Goal: Information Seeking & Learning: Learn about a topic

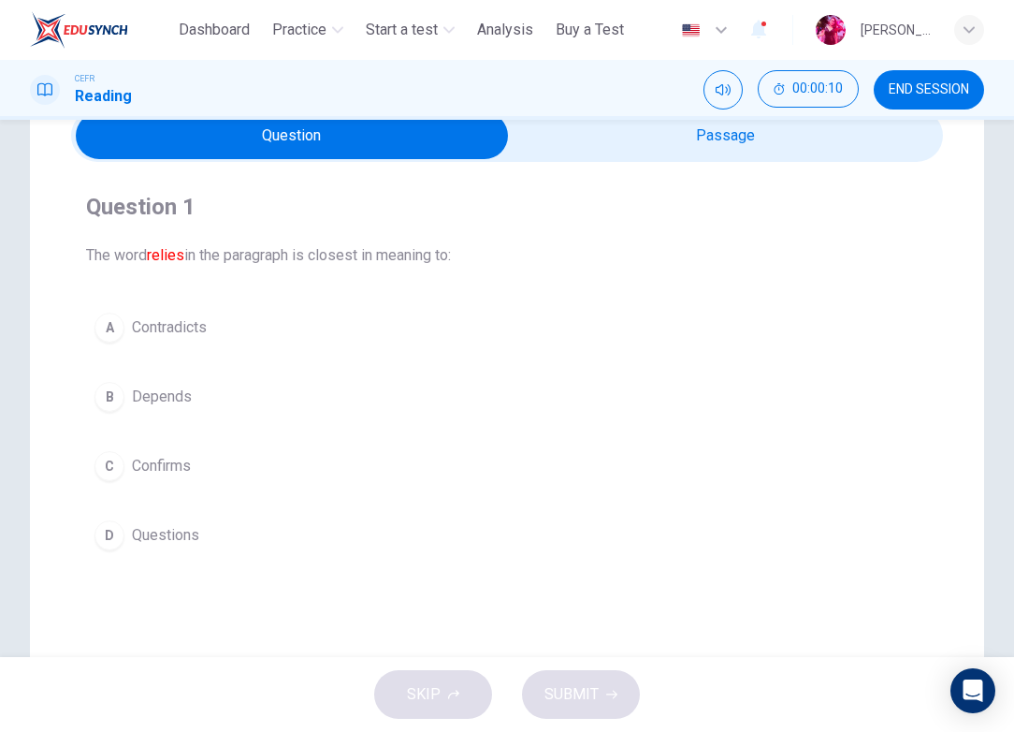
scroll to position [90, 0]
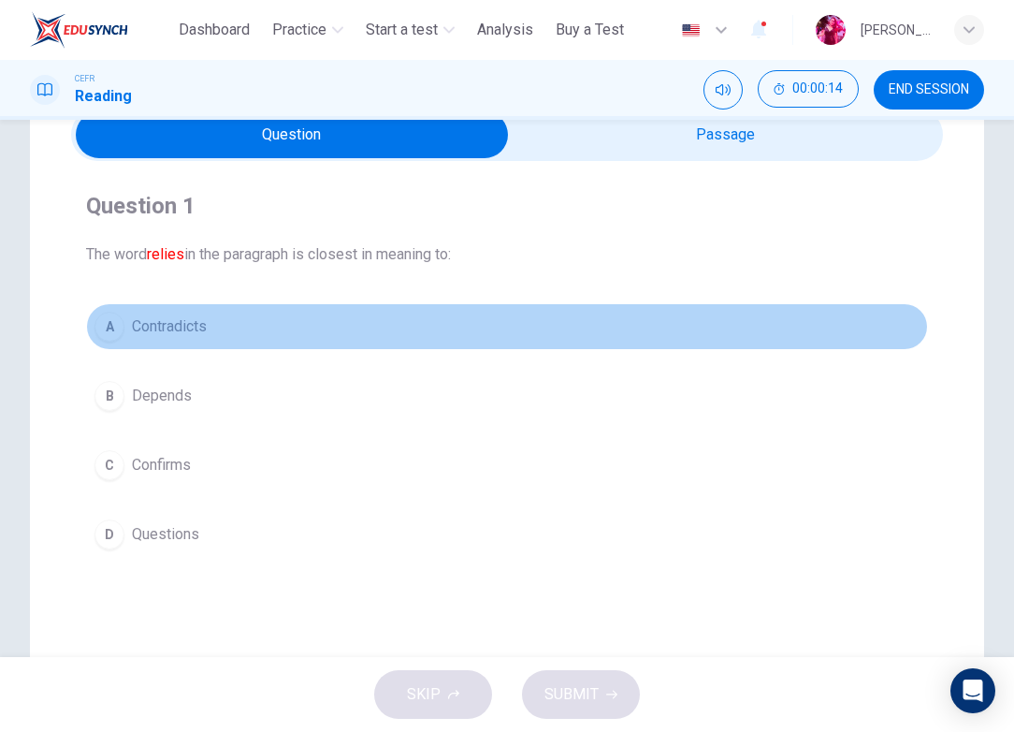
click at [118, 323] on div "A" at bounding box center [109, 327] width 30 height 30
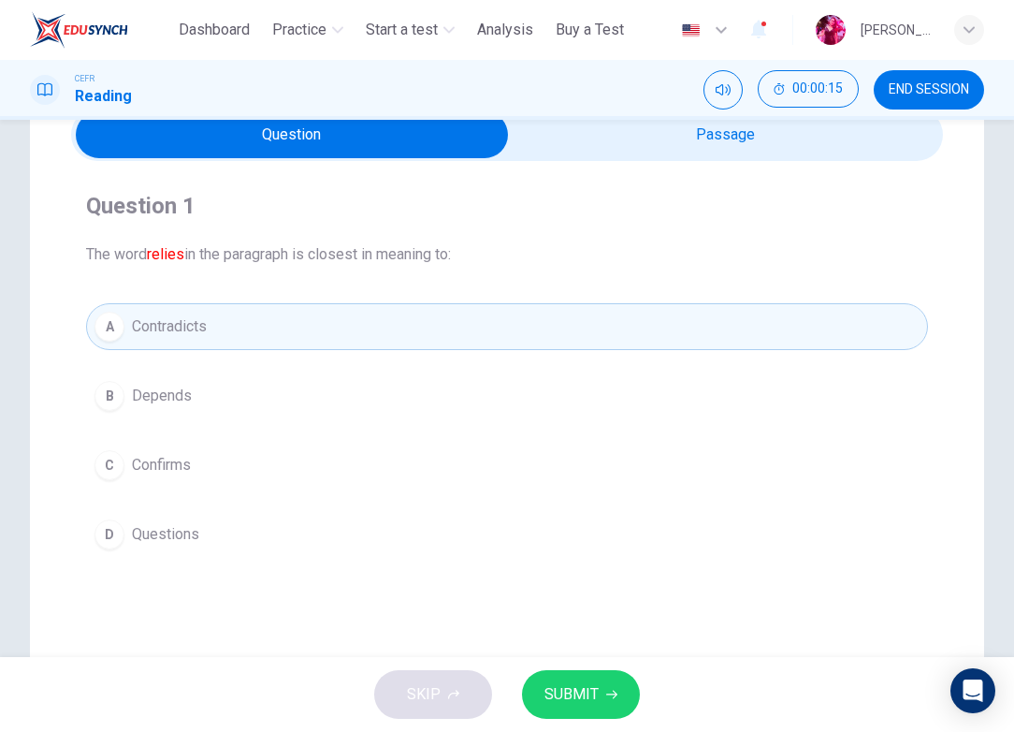
click at [579, 684] on span "SUBMIT" at bounding box center [571, 694] width 54 height 26
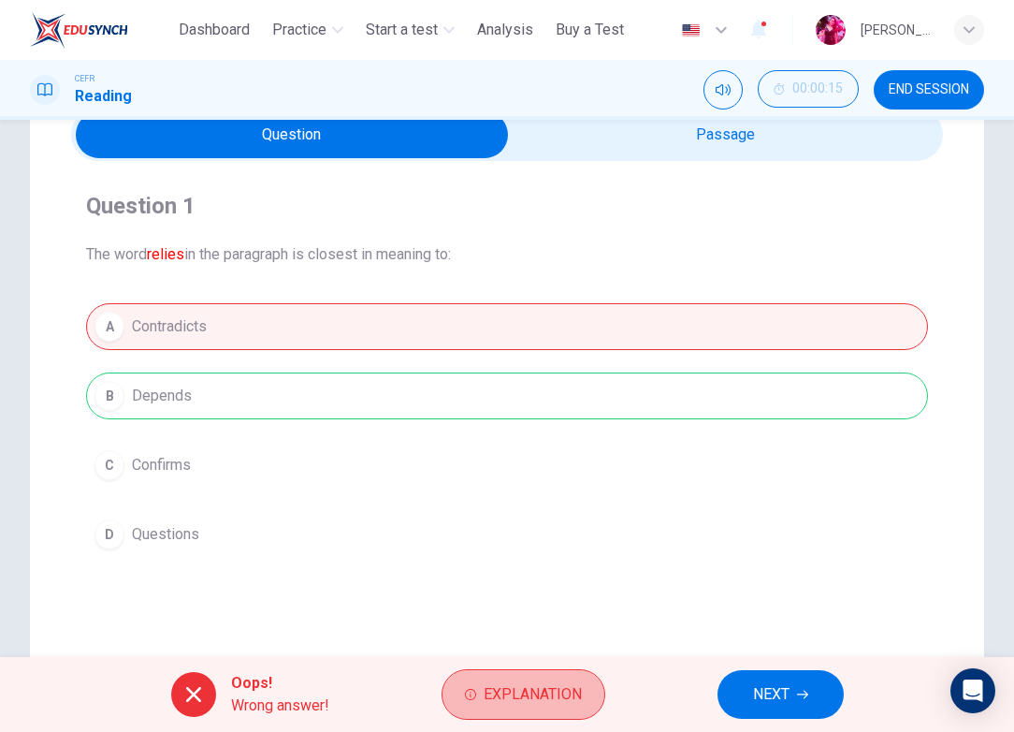
click at [579, 684] on span "Explanation" at bounding box center [533, 694] width 98 height 26
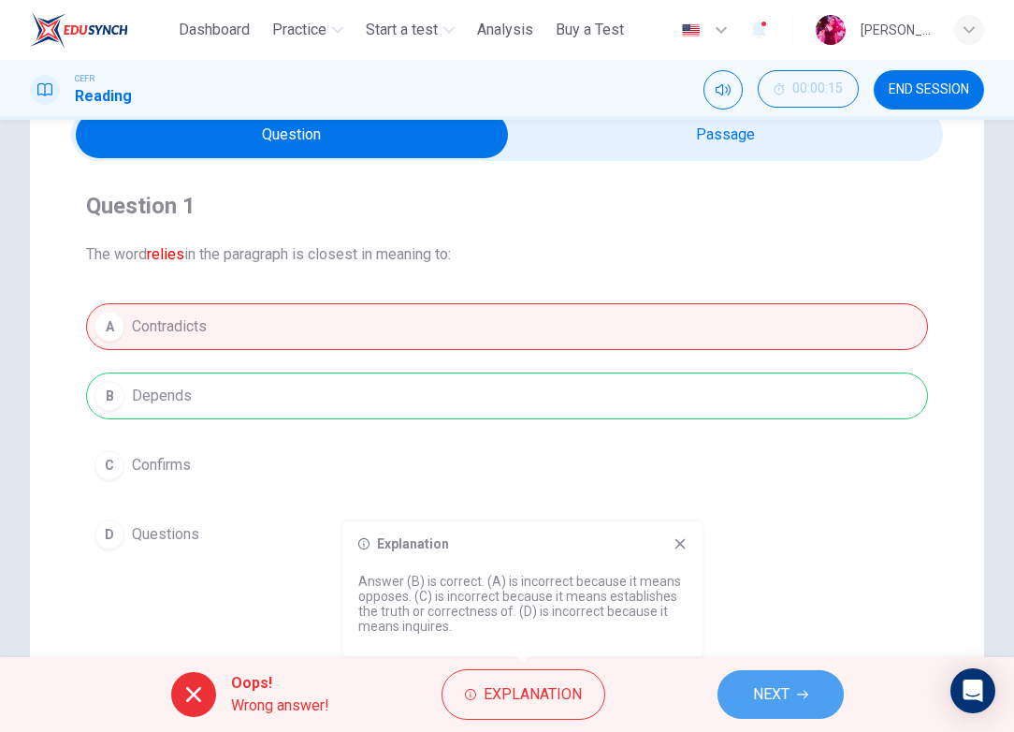
click at [815, 706] on button "NEXT" at bounding box center [781, 694] width 126 height 49
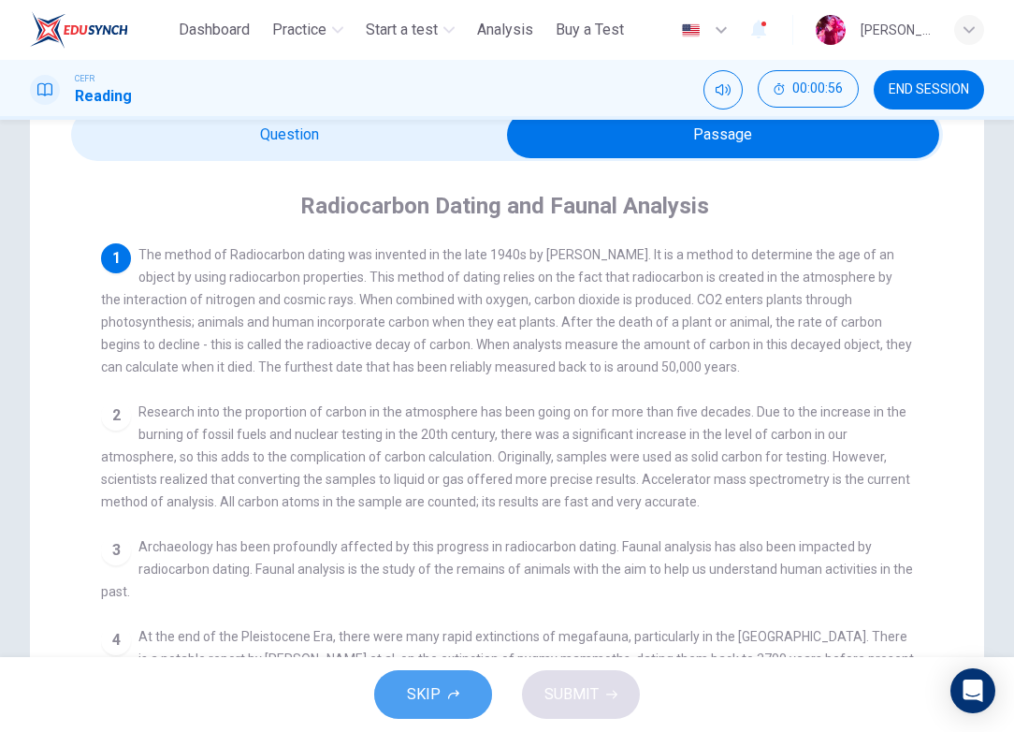
click at [428, 680] on button "SKIP" at bounding box center [433, 694] width 118 height 49
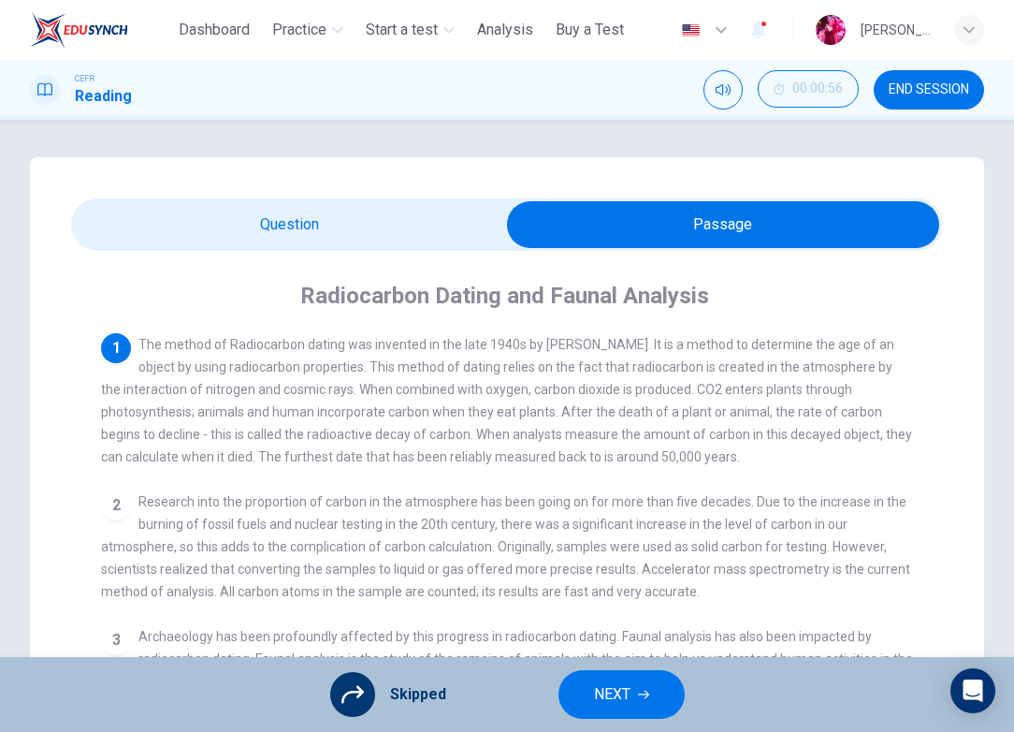
scroll to position [0, 0]
click at [620, 694] on span "NEXT" at bounding box center [612, 694] width 36 height 26
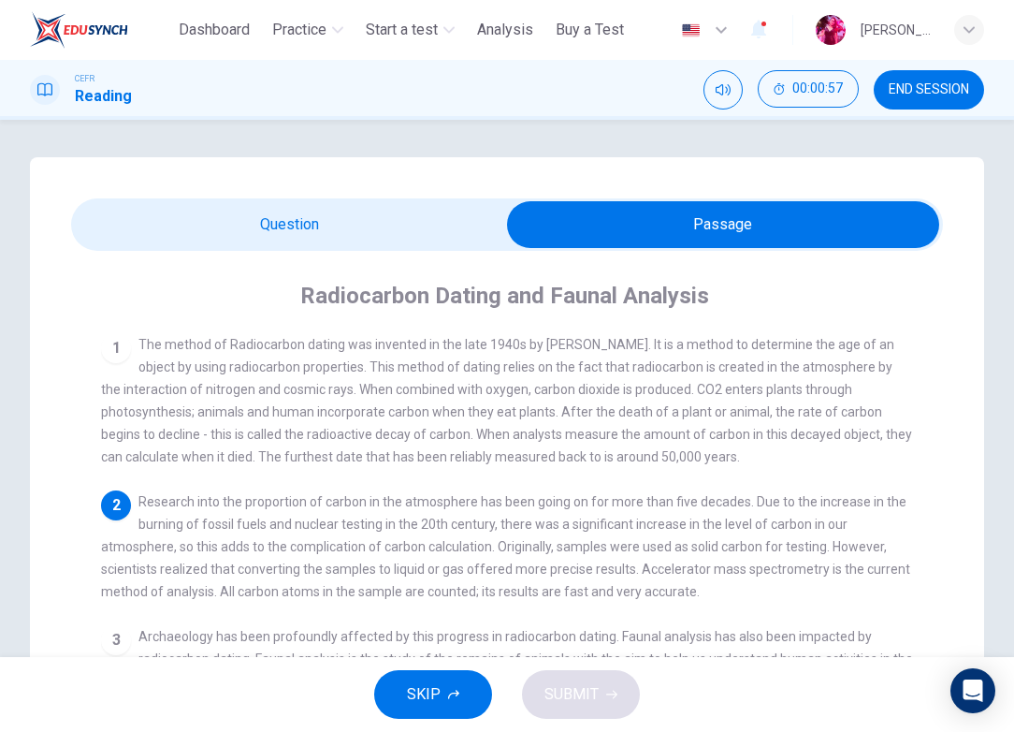
click at [420, 693] on span "SKIP" at bounding box center [424, 694] width 34 height 26
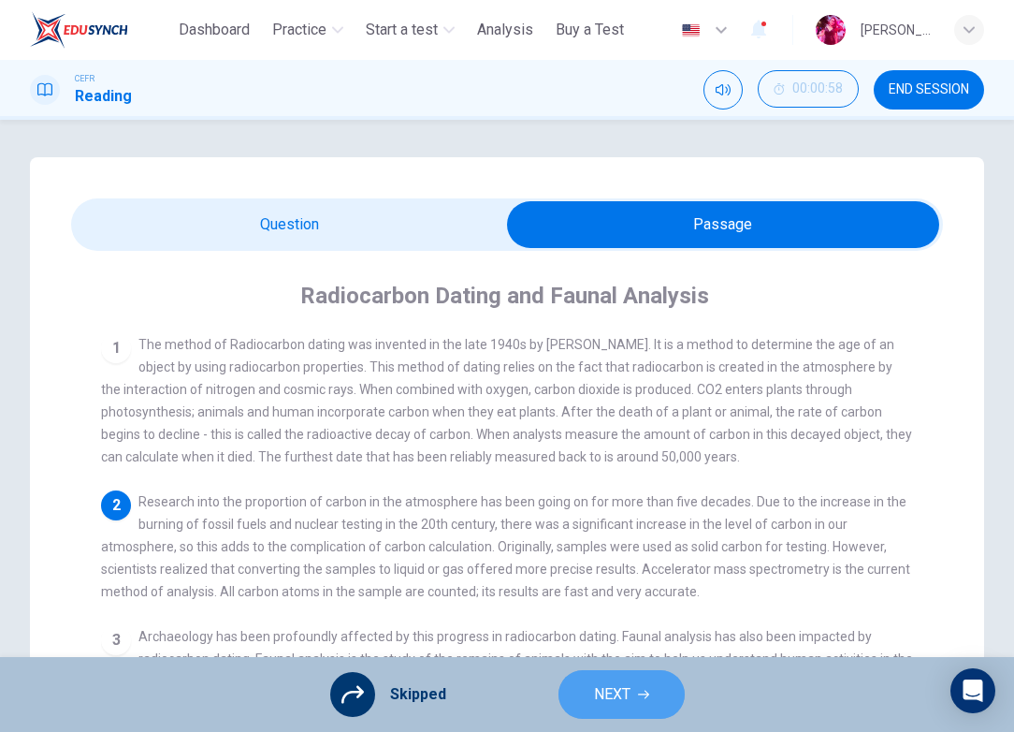
click at [648, 688] on button "NEXT" at bounding box center [622, 694] width 126 height 49
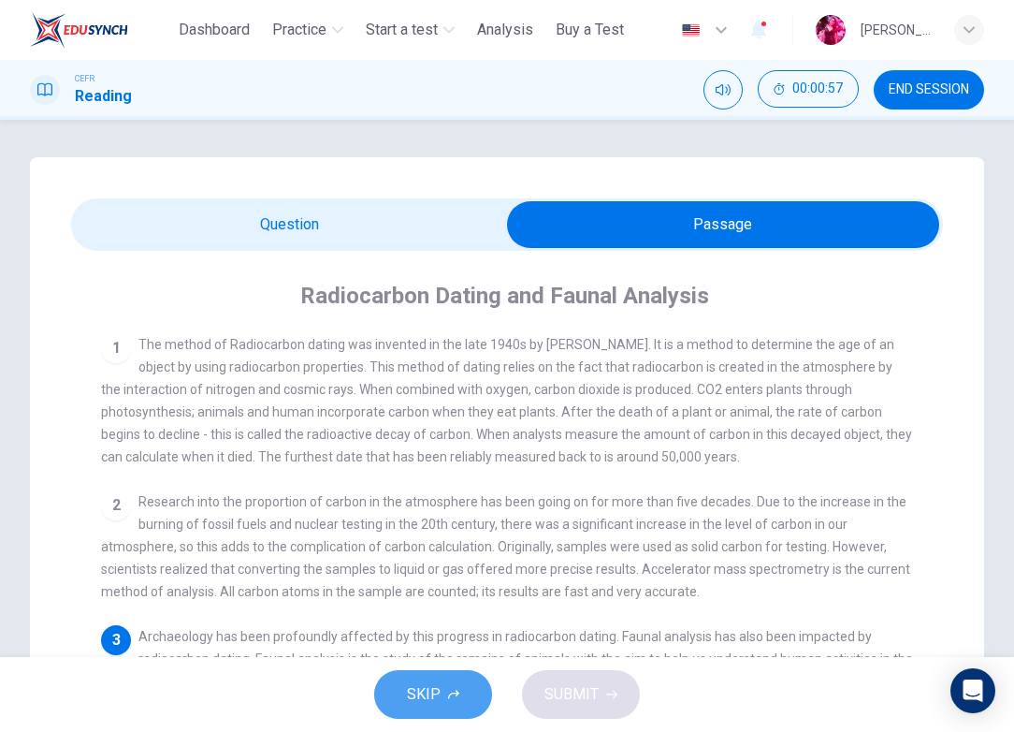
click at [428, 699] on span "SKIP" at bounding box center [424, 694] width 34 height 26
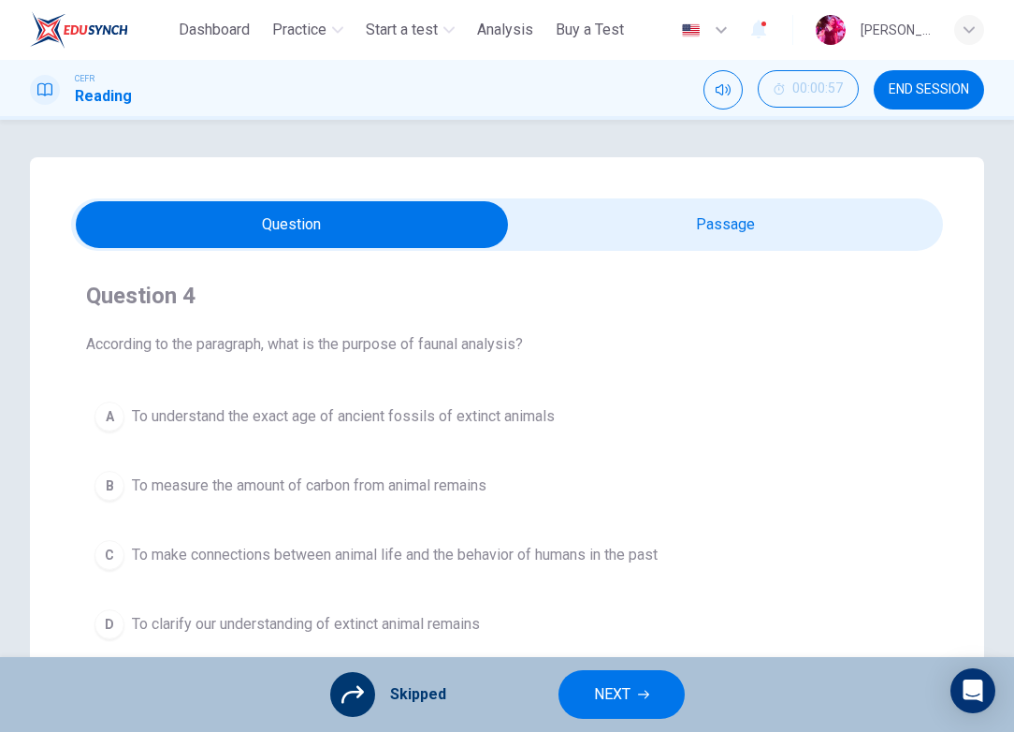
click at [605, 698] on span "NEXT" at bounding box center [612, 694] width 36 height 26
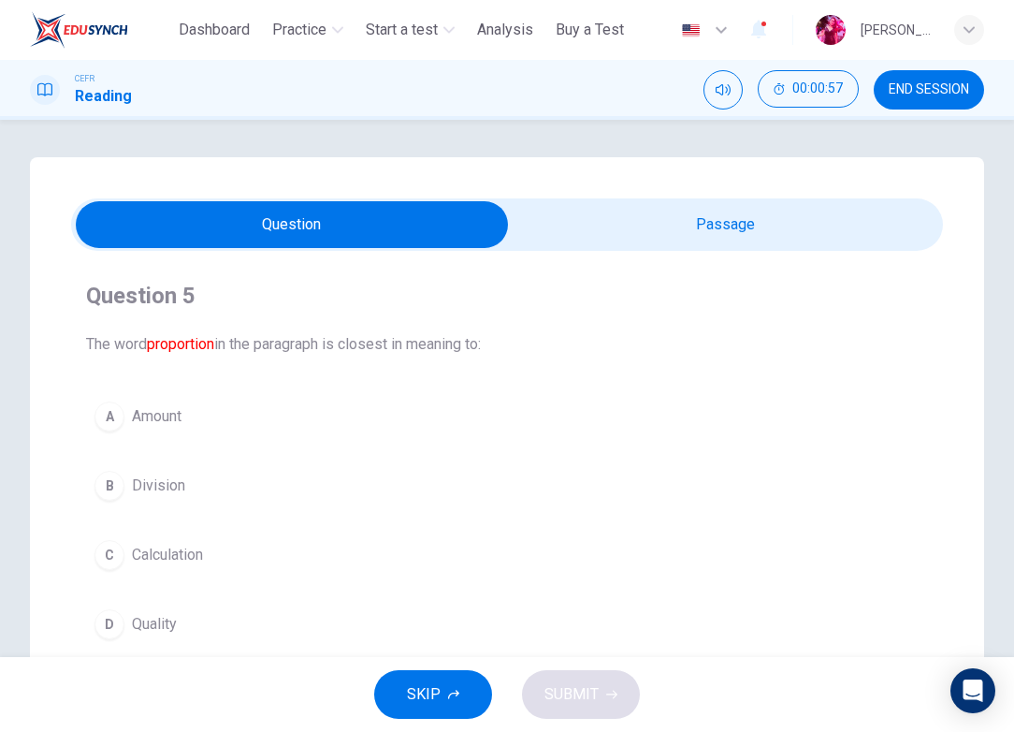
click at [605, 698] on div "SKIP SUBMIT" at bounding box center [507, 694] width 1014 height 75
click at [228, 481] on button "B Division" at bounding box center [507, 485] width 842 height 47
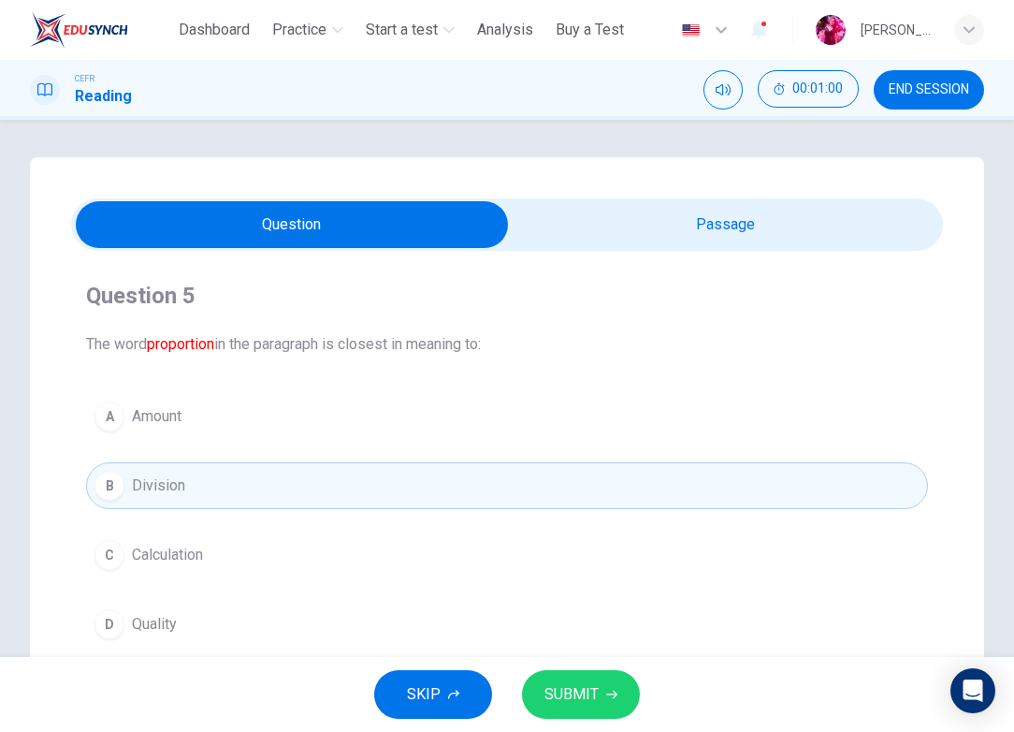
click at [610, 701] on button "SUBMIT" at bounding box center [581, 694] width 118 height 49
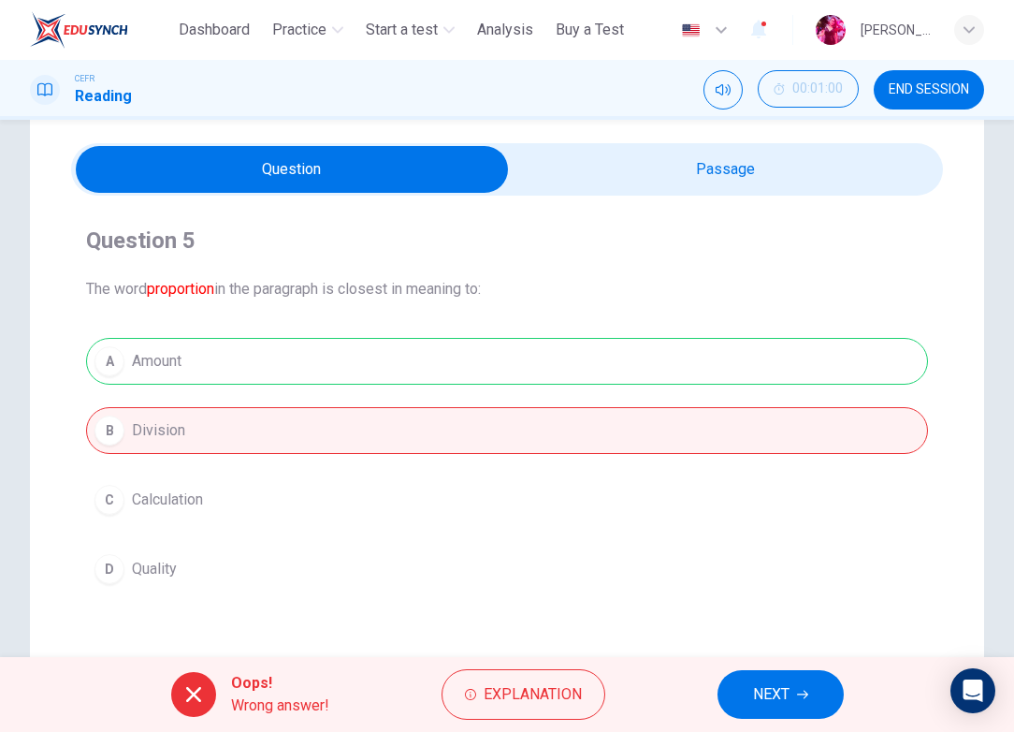
scroll to position [64, 0]
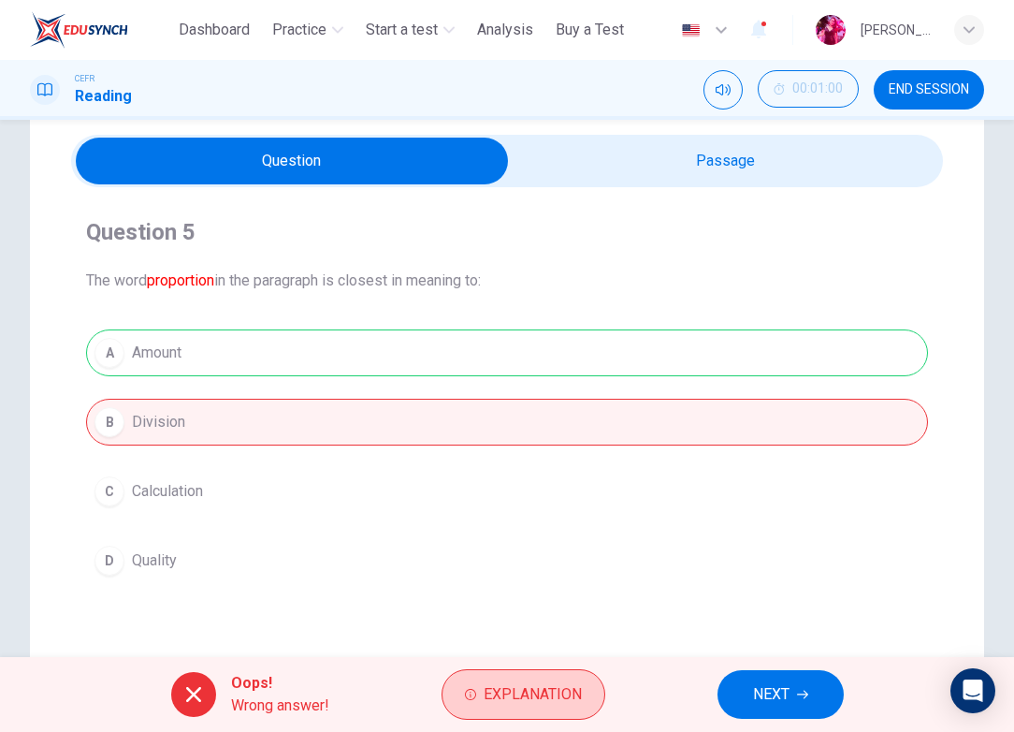
click at [525, 684] on span "Explanation" at bounding box center [533, 694] width 98 height 26
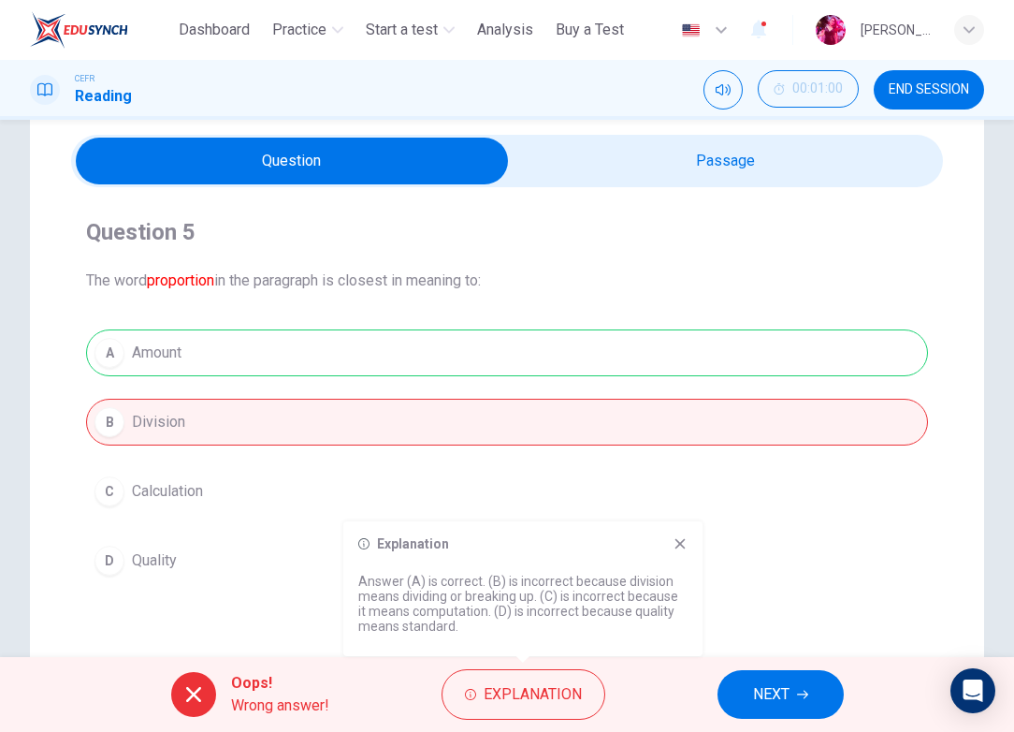
click at [781, 686] on span "NEXT" at bounding box center [771, 694] width 36 height 26
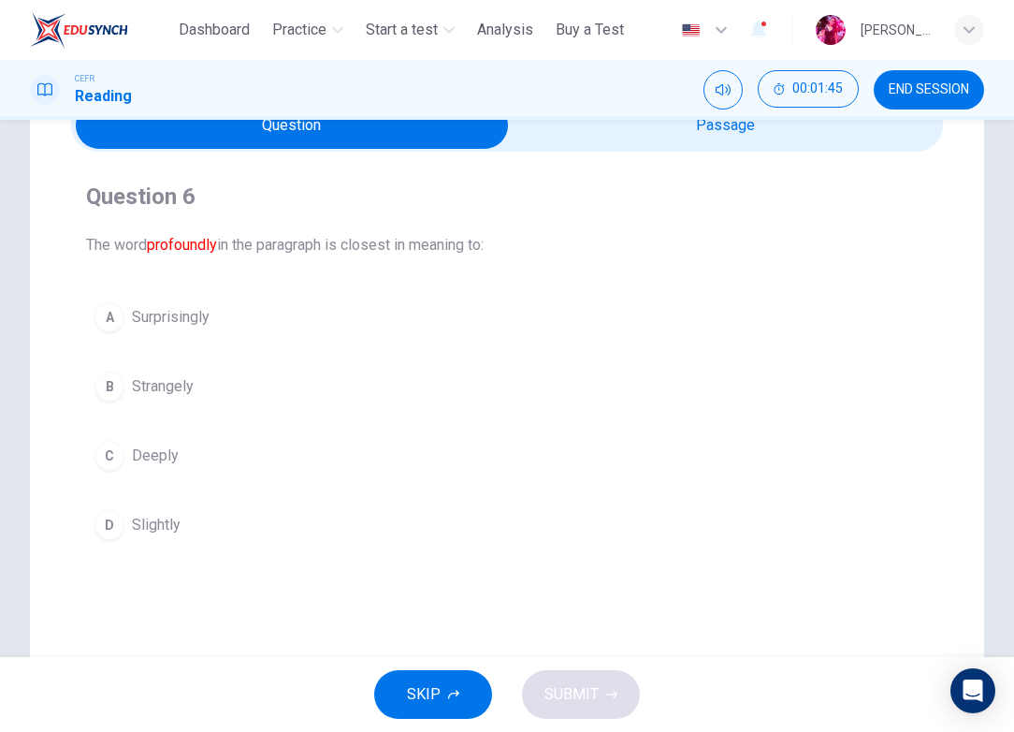
scroll to position [112, 0]
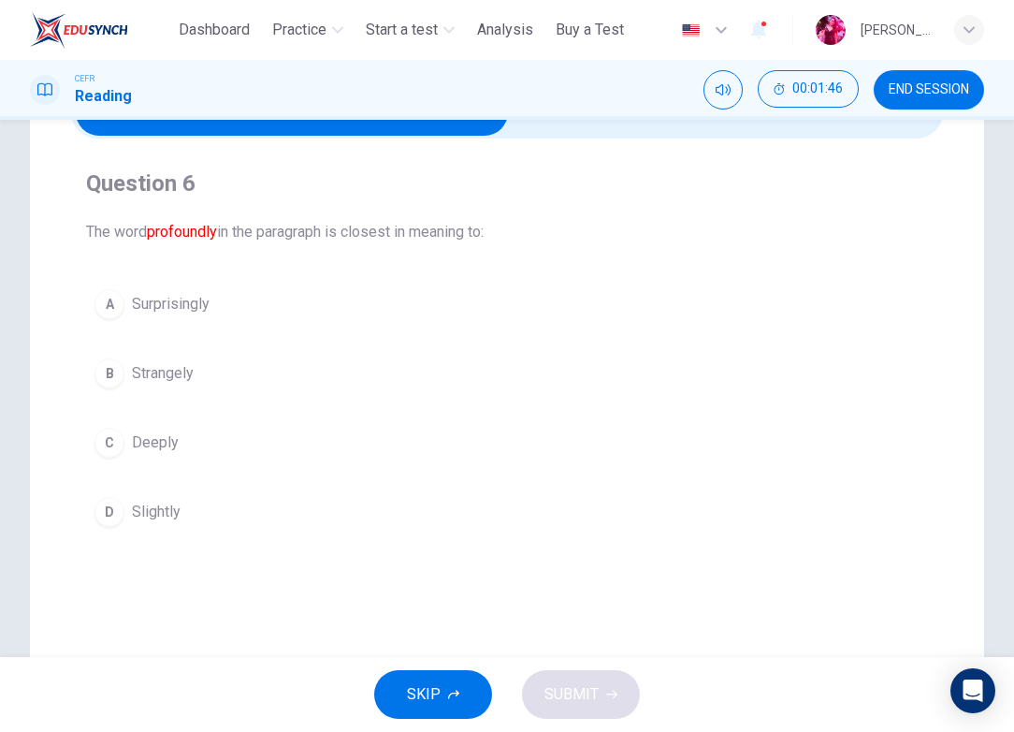
drag, startPoint x: 558, startPoint y: 423, endPoint x: 553, endPoint y: 408, distance: 15.7
click at [553, 408] on div "A Surprisingly B Strangely C Deeply D Slightly" at bounding box center [507, 408] width 842 height 254
drag, startPoint x: 553, startPoint y: 407, endPoint x: 516, endPoint y: 382, distance: 44.4
click at [547, 409] on div "A Surprisingly B Strangely C Deeply D Slightly" at bounding box center [507, 408] width 842 height 254
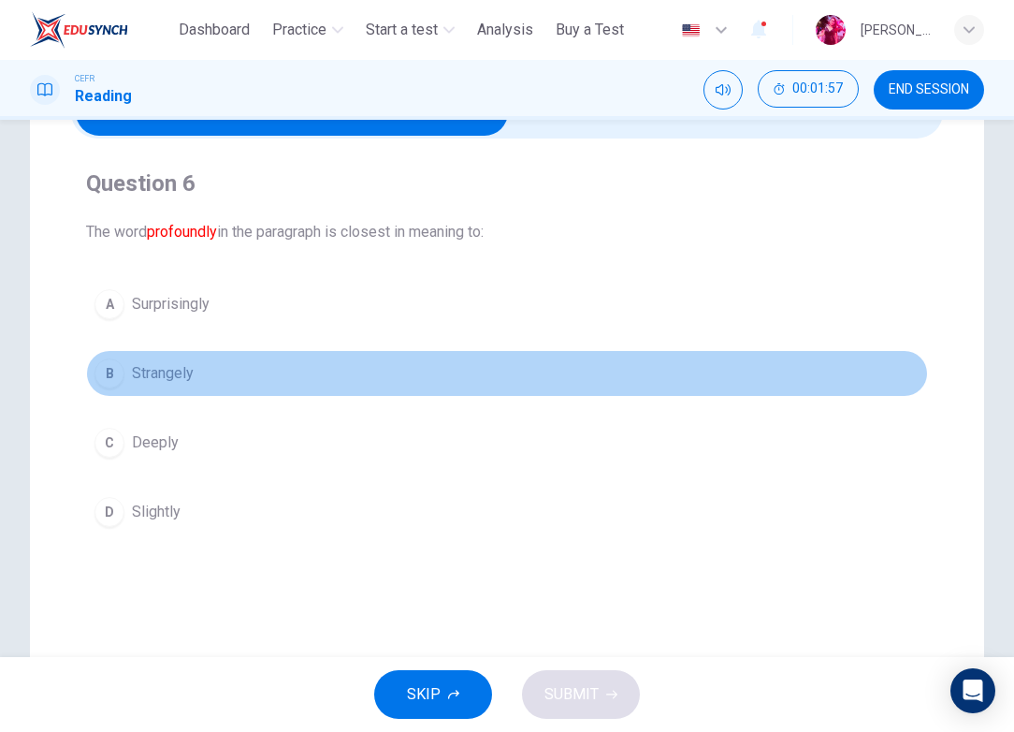
drag, startPoint x: 535, startPoint y: 392, endPoint x: 520, endPoint y: 375, distance: 22.5
click at [520, 375] on button "B Strangely" at bounding box center [507, 373] width 842 height 47
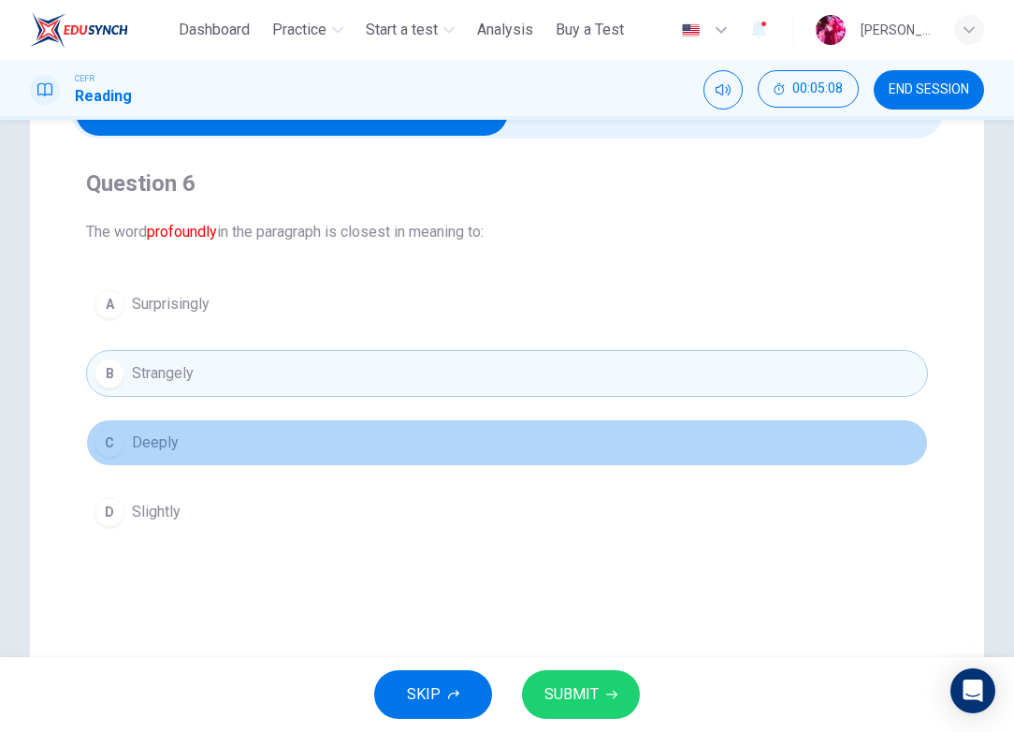
click at [239, 434] on button "C Deeply" at bounding box center [507, 442] width 842 height 47
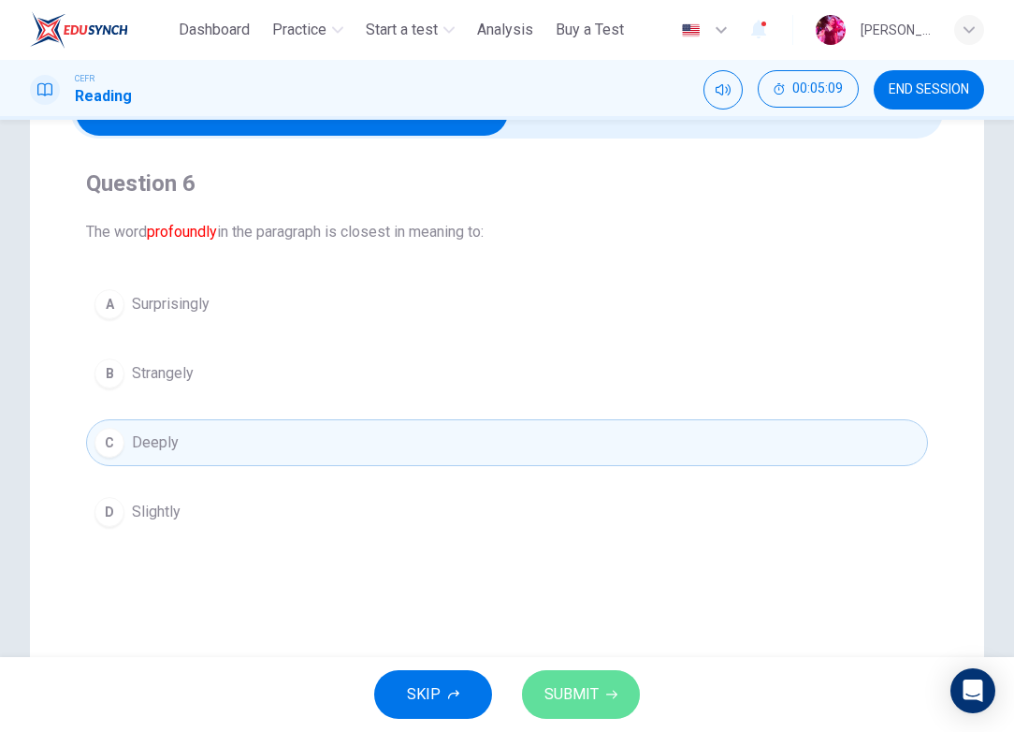
click at [598, 702] on button "SUBMIT" at bounding box center [581, 694] width 118 height 49
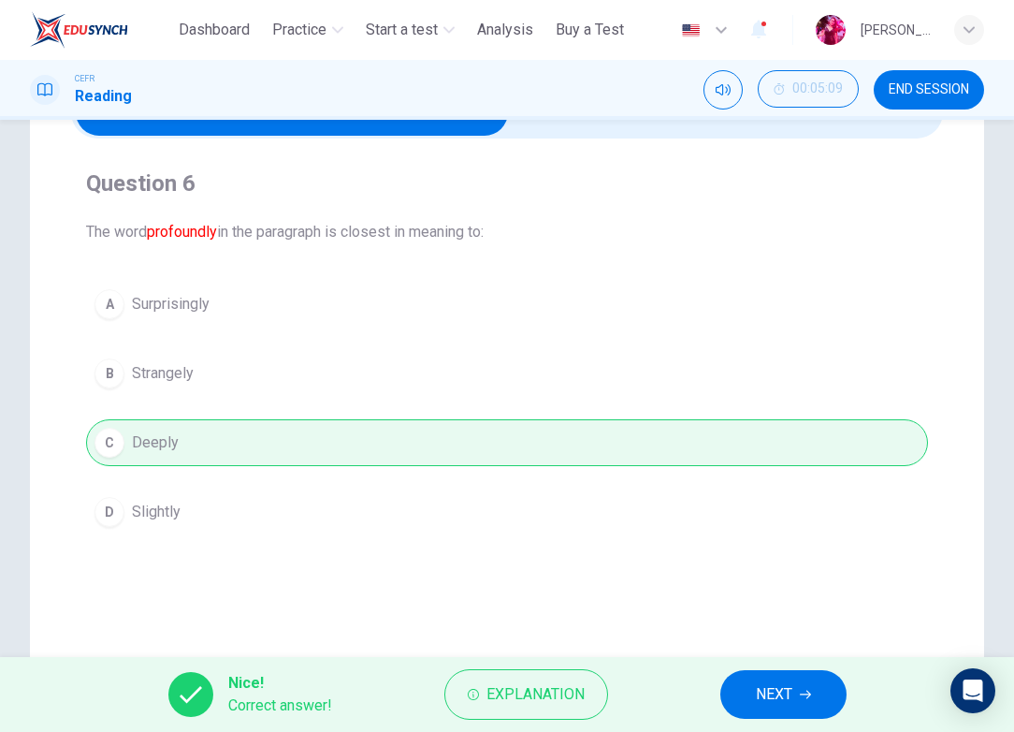
click at [765, 708] on button "NEXT" at bounding box center [783, 694] width 126 height 49
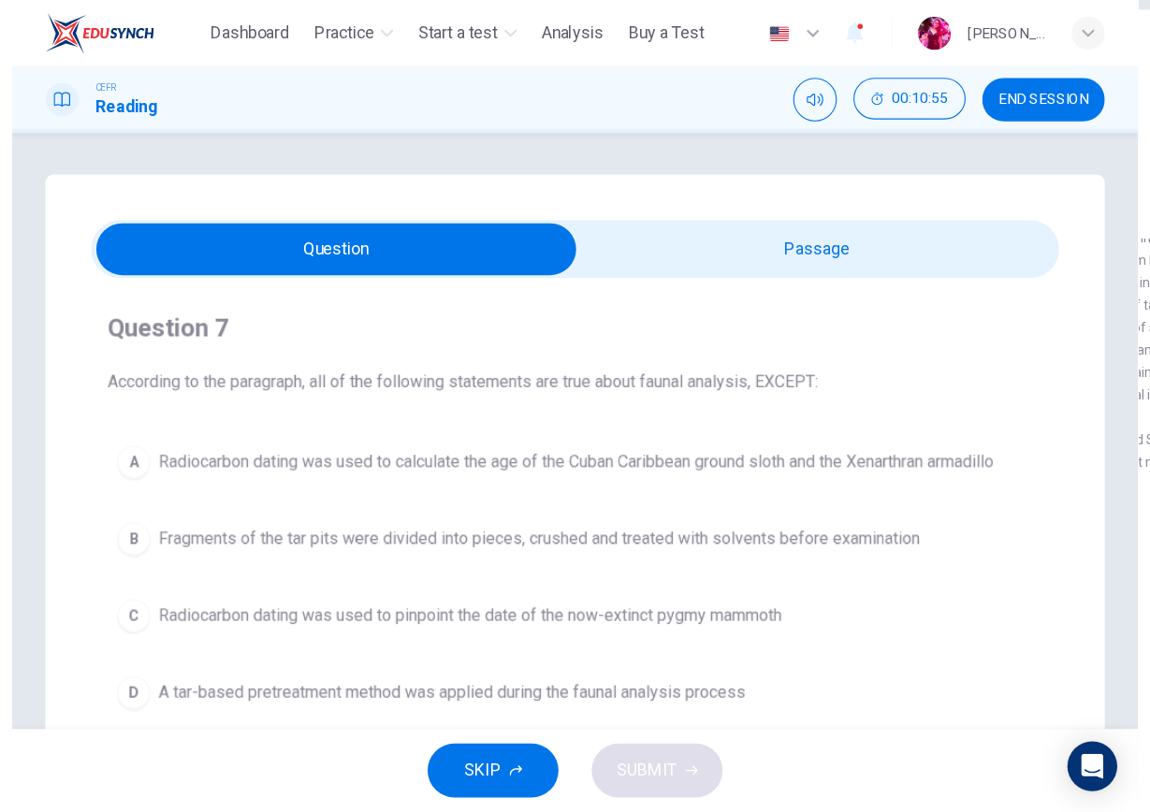
scroll to position [0, 0]
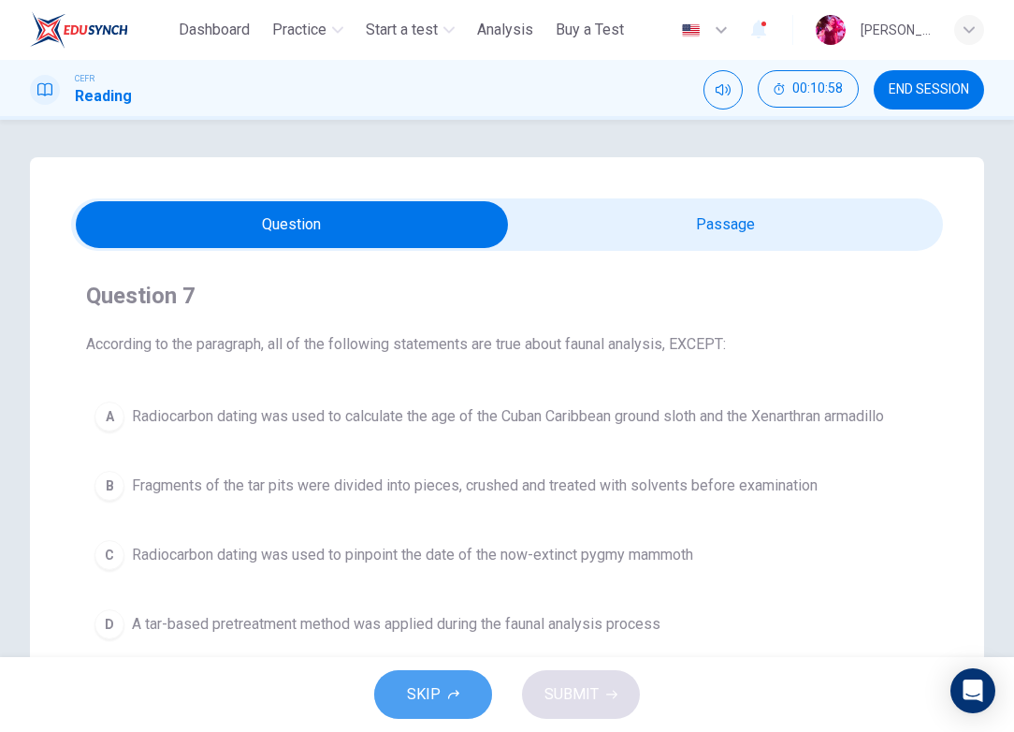
click at [464, 685] on button "SKIP" at bounding box center [433, 694] width 118 height 49
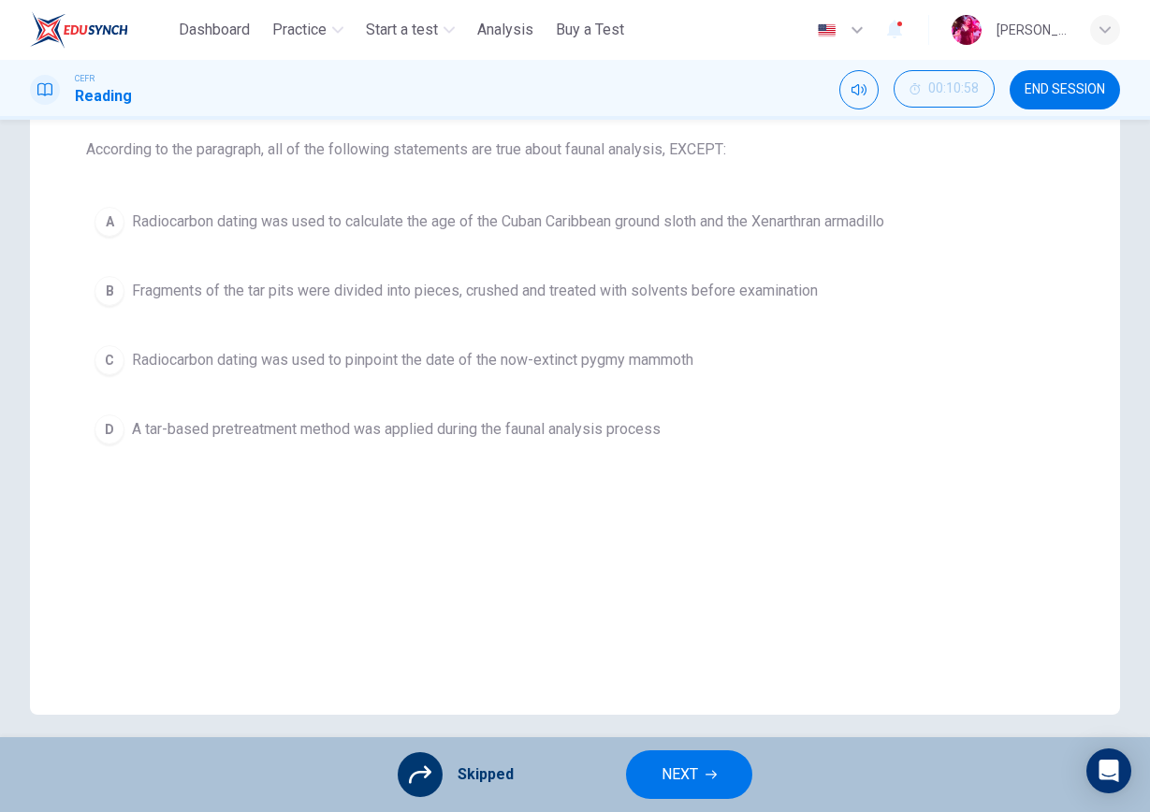
click at [486, 731] on div "Skipped" at bounding box center [456, 774] width 116 height 45
click at [626, 731] on button "NEXT" at bounding box center [689, 774] width 126 height 49
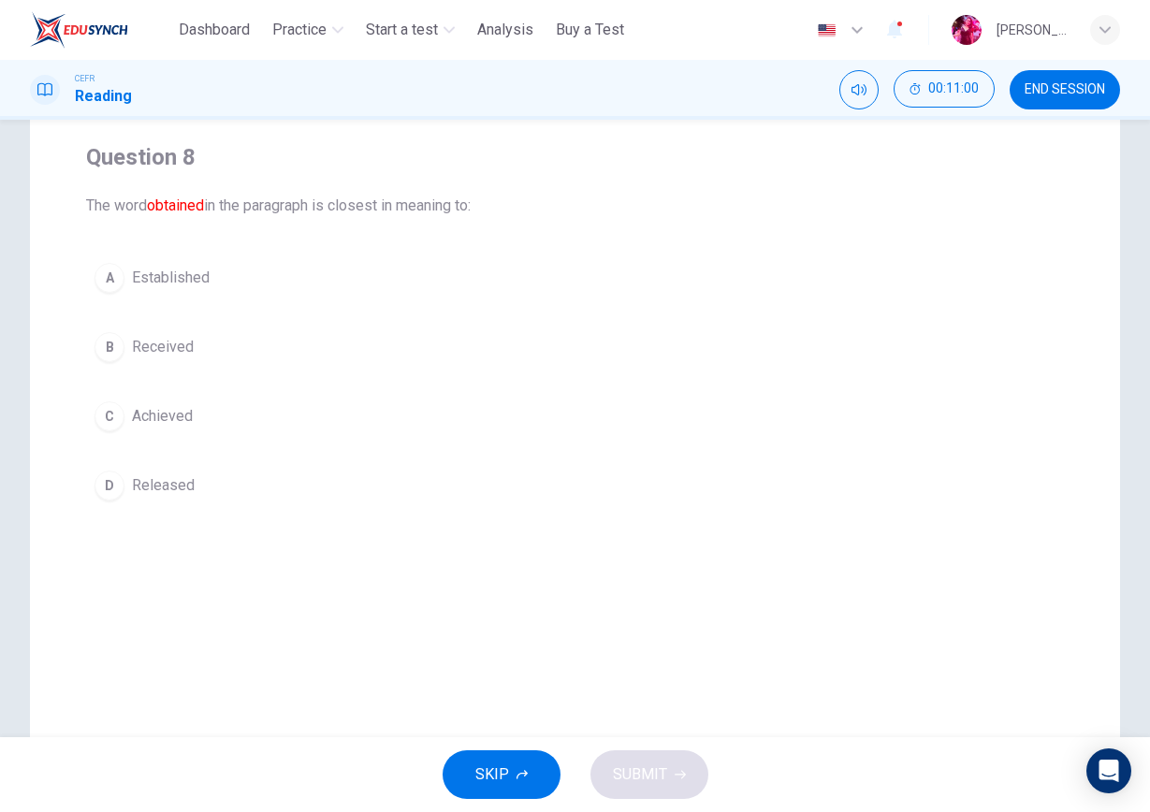
scroll to position [138, 0]
click at [325, 437] on button "C Achieved" at bounding box center [575, 417] width 978 height 47
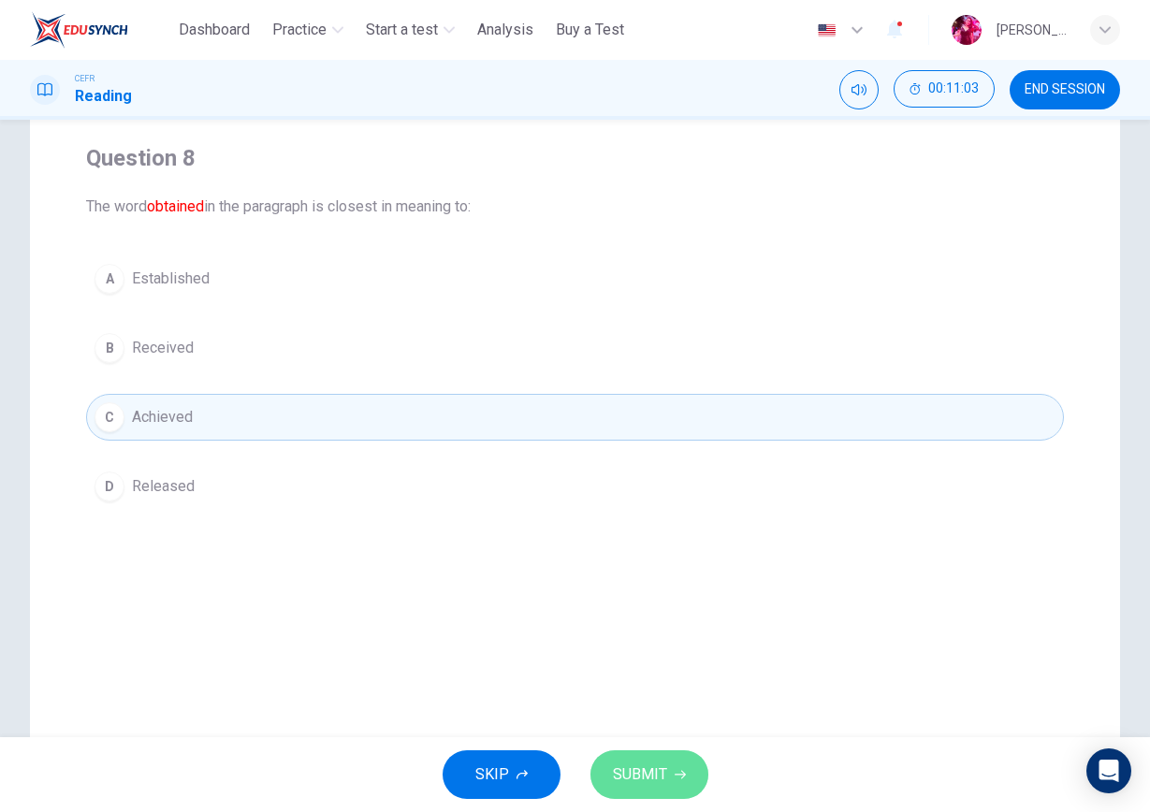
click at [613, 731] on button "SUBMIT" at bounding box center [649, 774] width 118 height 49
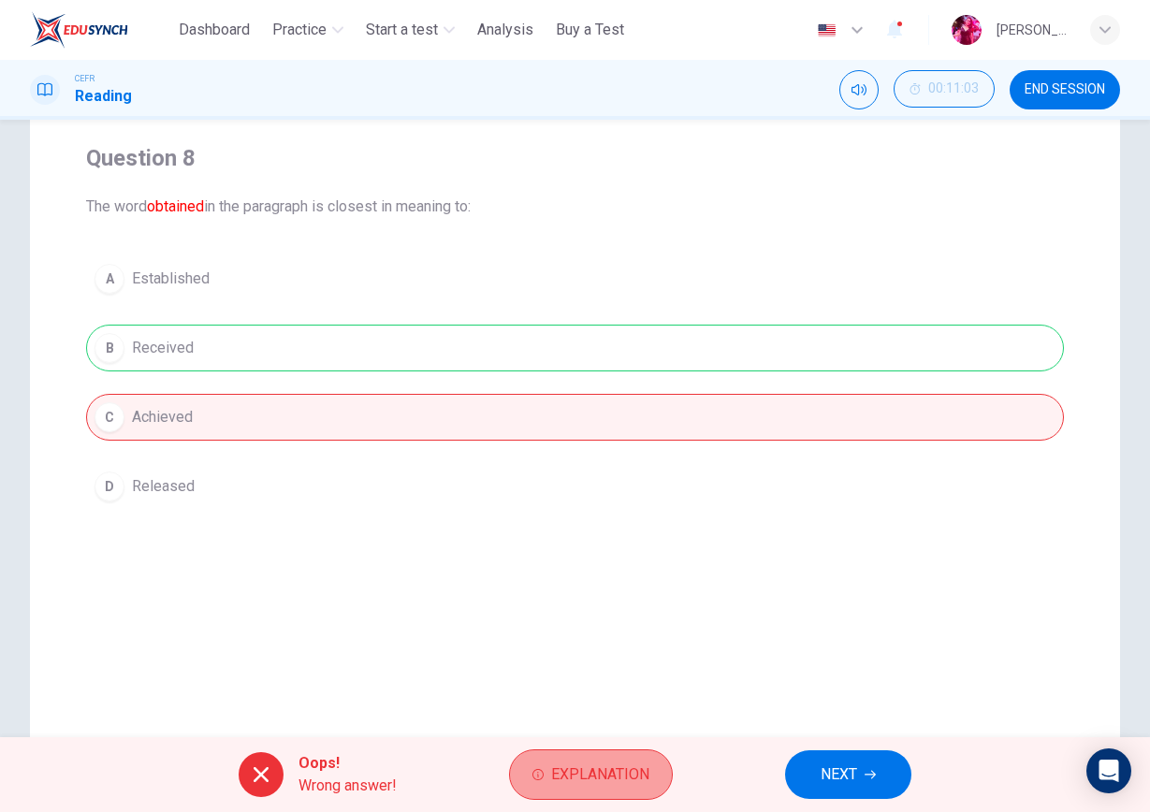
click at [617, 731] on span "Explanation" at bounding box center [600, 775] width 98 height 26
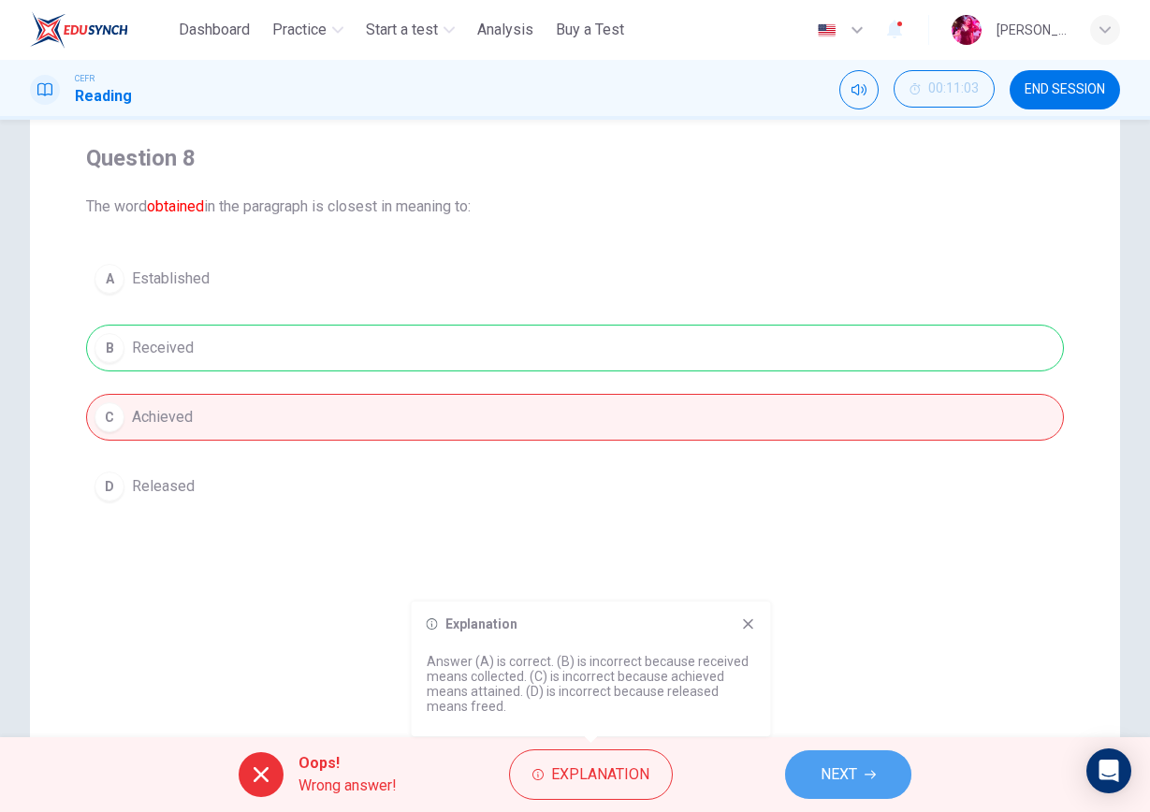
click at [822, 731] on button "NEXT" at bounding box center [848, 774] width 126 height 49
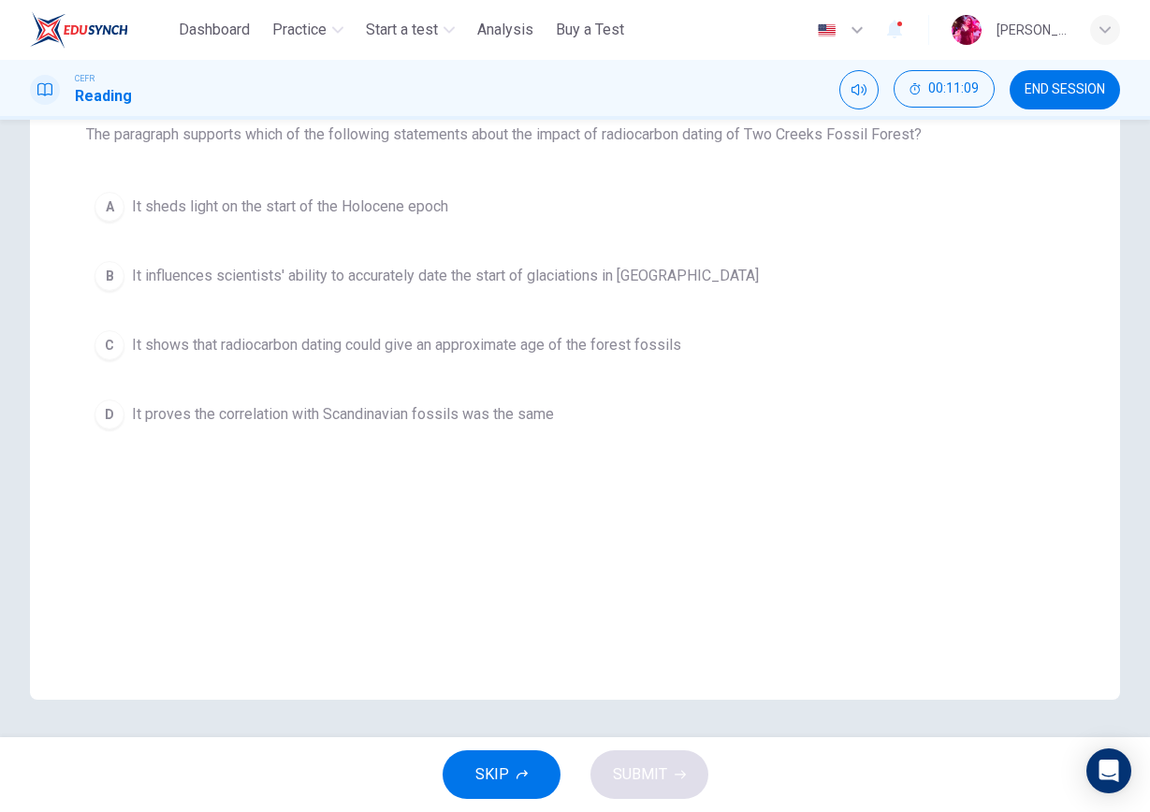
scroll to position [210, 0]
click at [469, 731] on button "SKIP" at bounding box center [502, 774] width 118 height 49
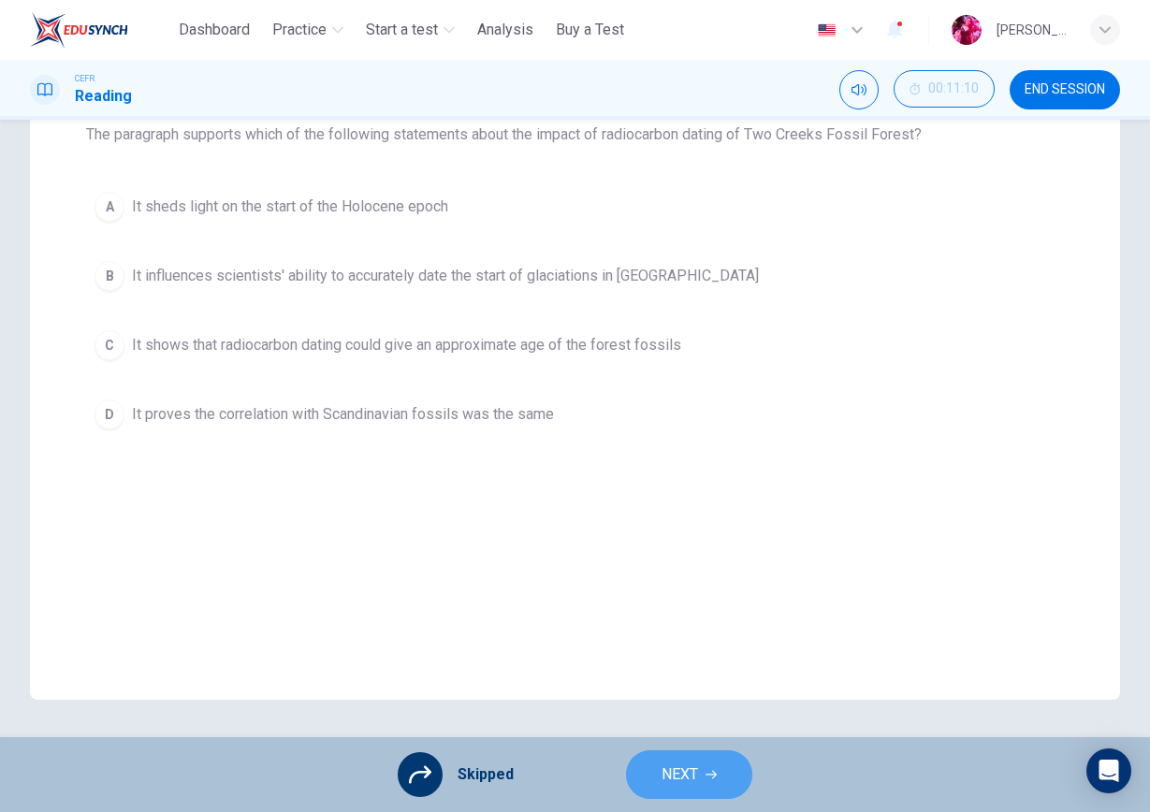
click at [627, 731] on button "NEXT" at bounding box center [689, 774] width 126 height 49
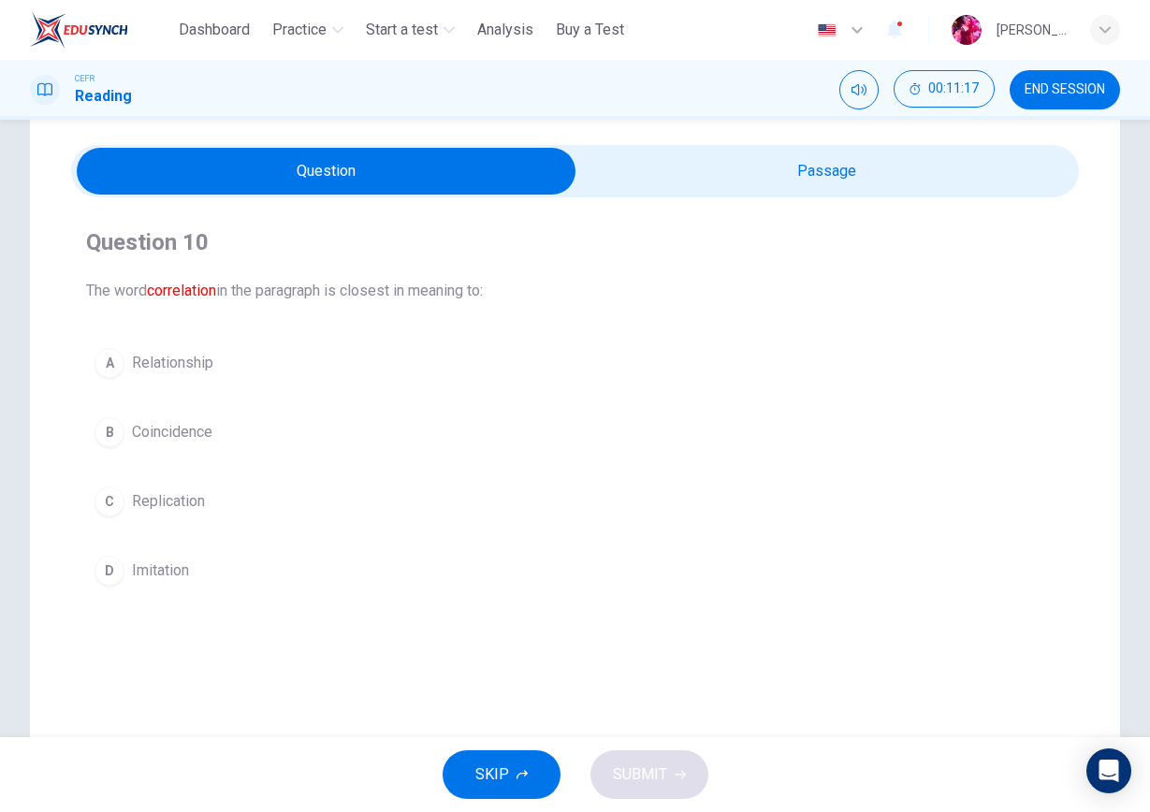
scroll to position [59, 0]
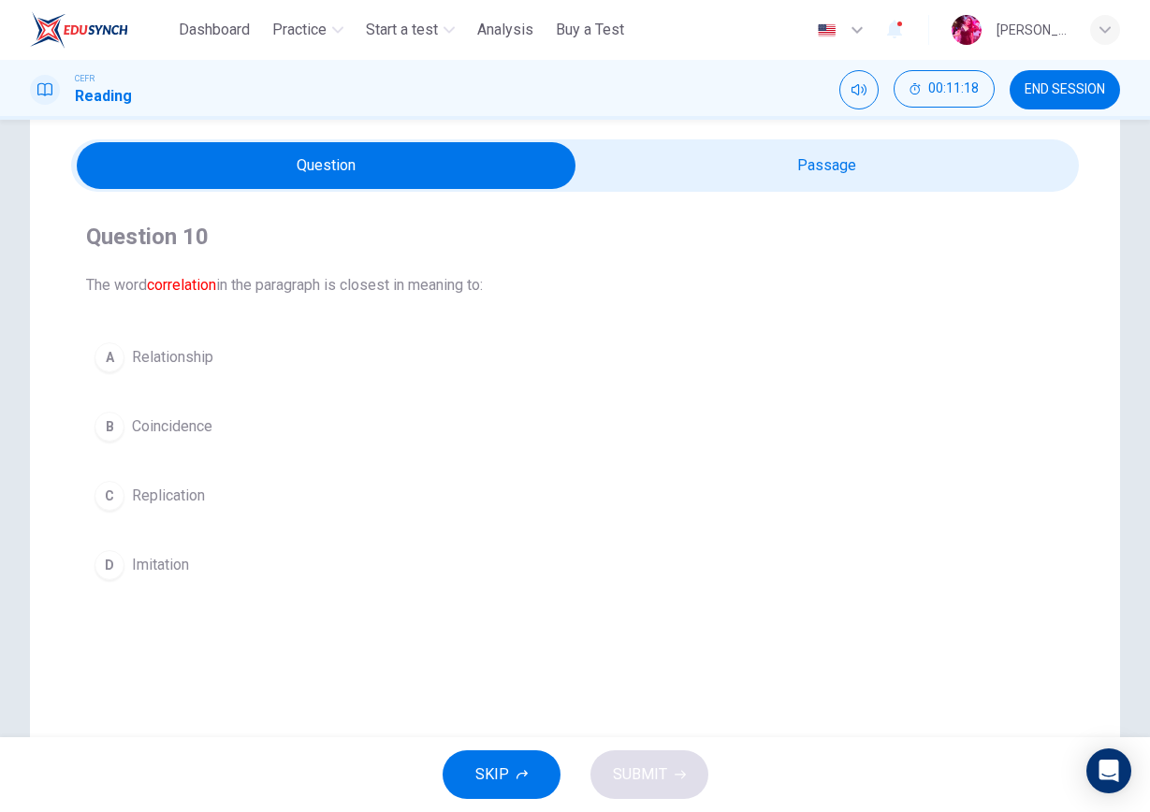
click at [254, 491] on button "C Replication" at bounding box center [575, 495] width 978 height 47
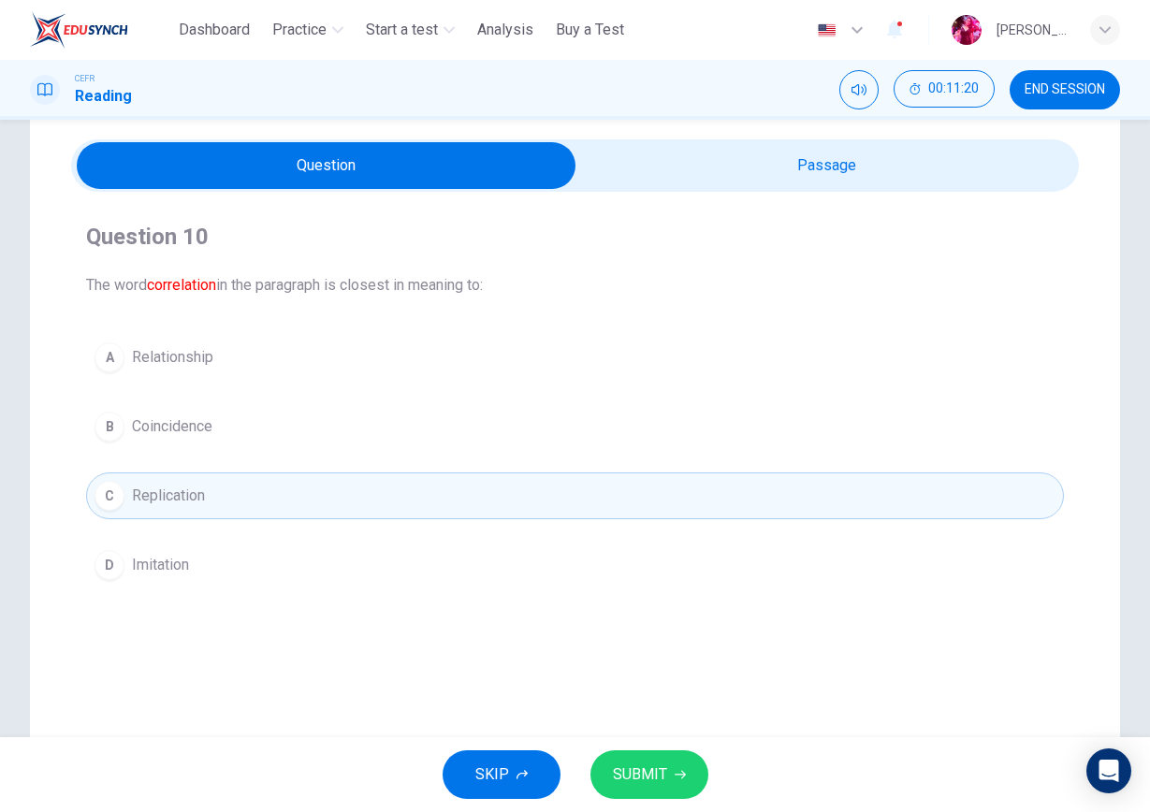
click at [647, 731] on span "SUBMIT" at bounding box center [640, 775] width 54 height 26
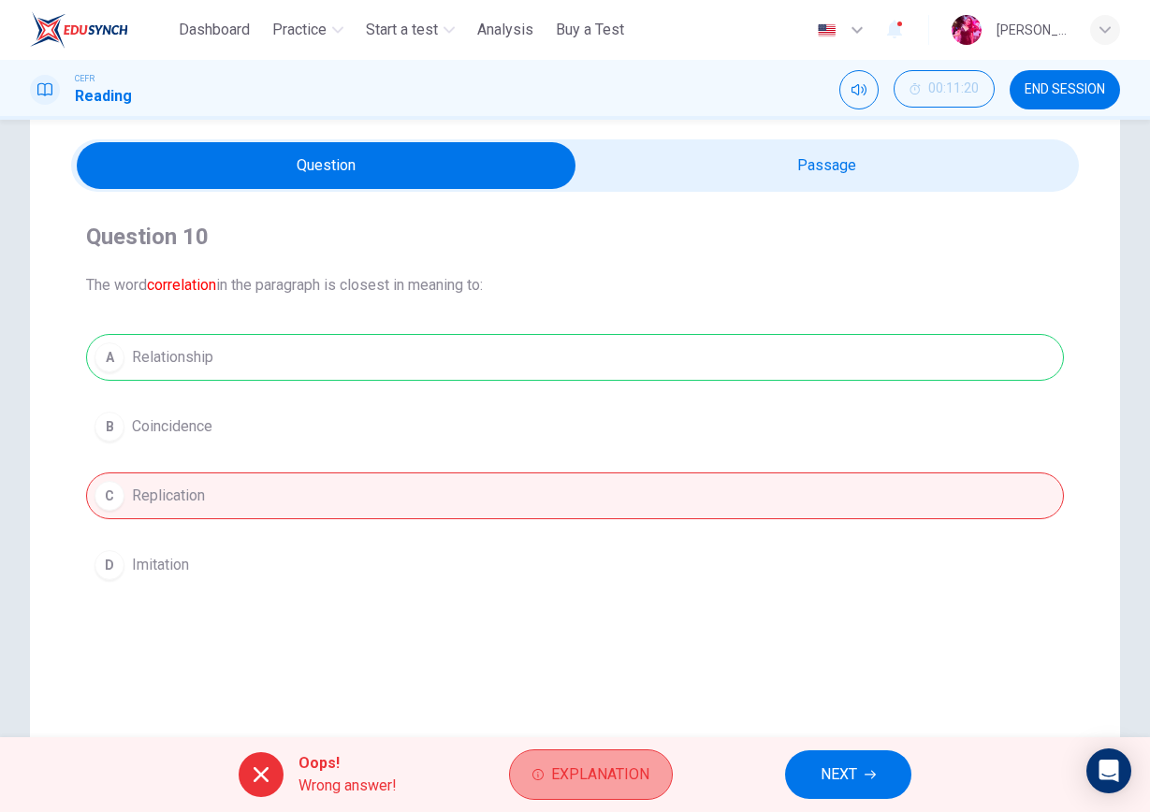
click at [584, 731] on span "Explanation" at bounding box center [600, 775] width 98 height 26
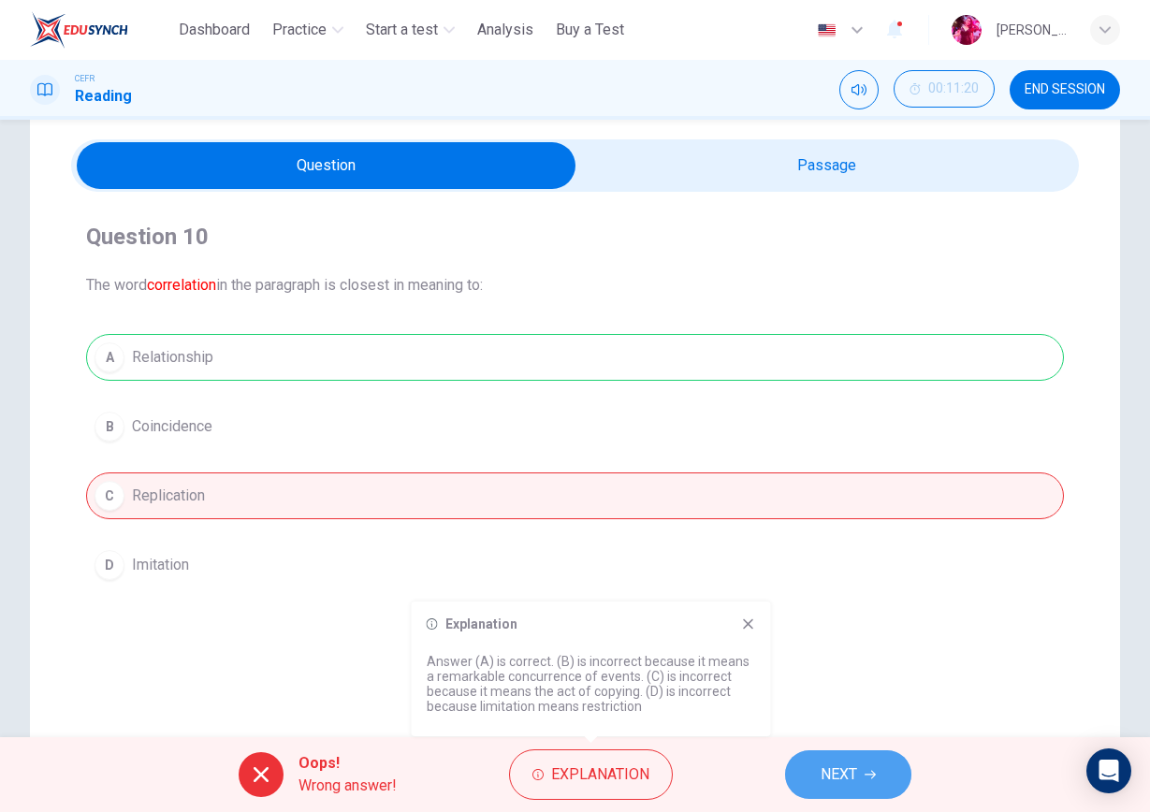
click at [834, 731] on span "NEXT" at bounding box center [838, 775] width 36 height 26
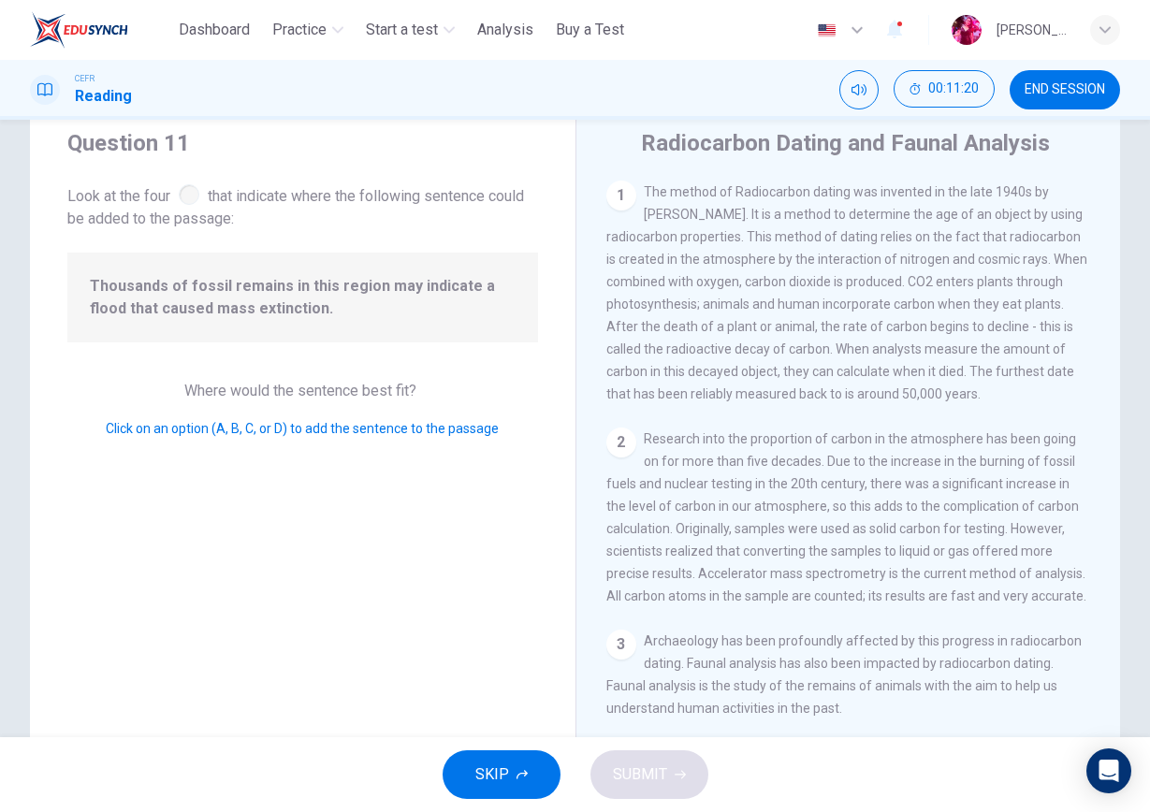
scroll to position [667, 0]
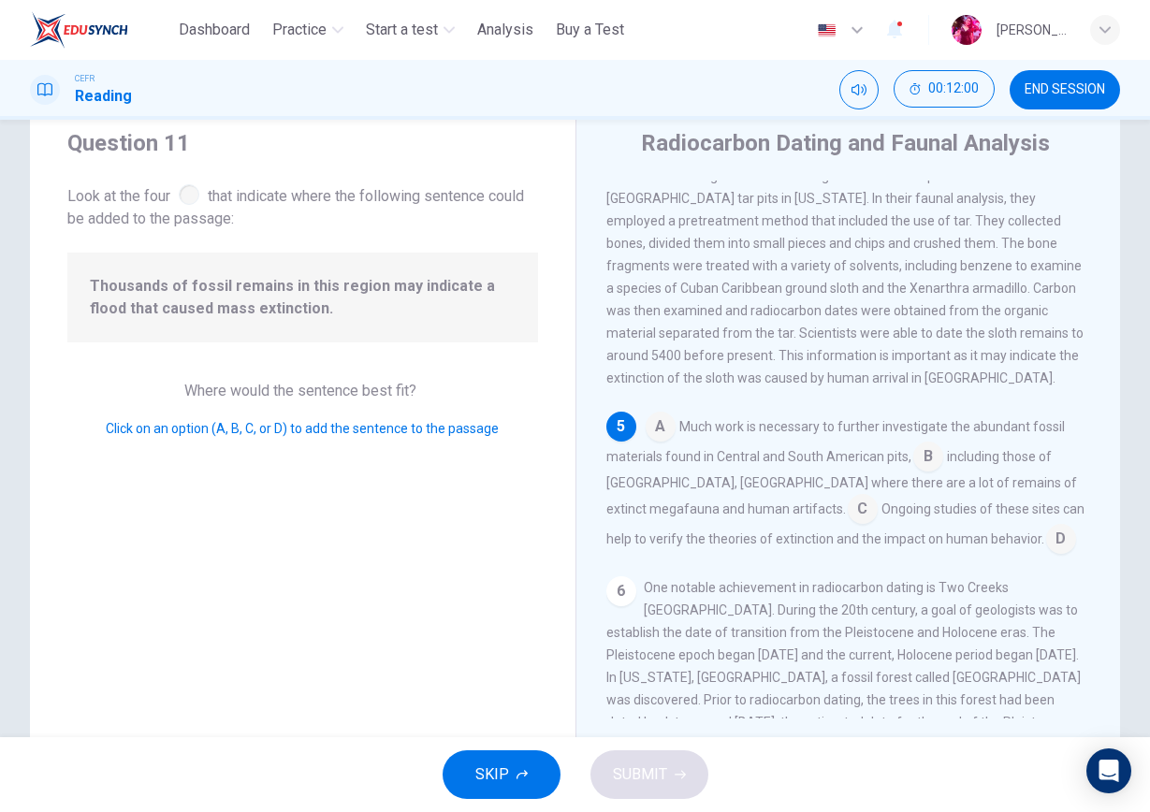
click at [848, 496] on input at bounding box center [863, 511] width 30 height 30
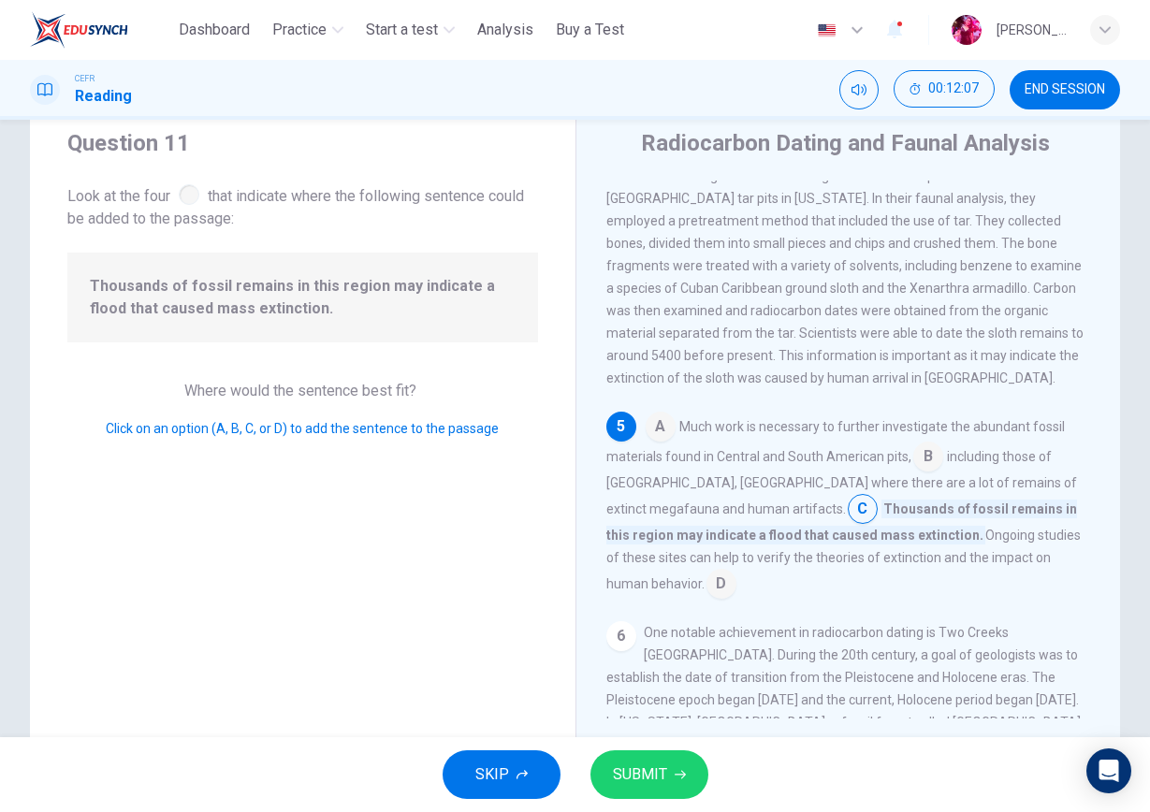
click at [848, 496] on input at bounding box center [863, 511] width 30 height 30
click at [661, 414] on input at bounding box center [661, 429] width 30 height 30
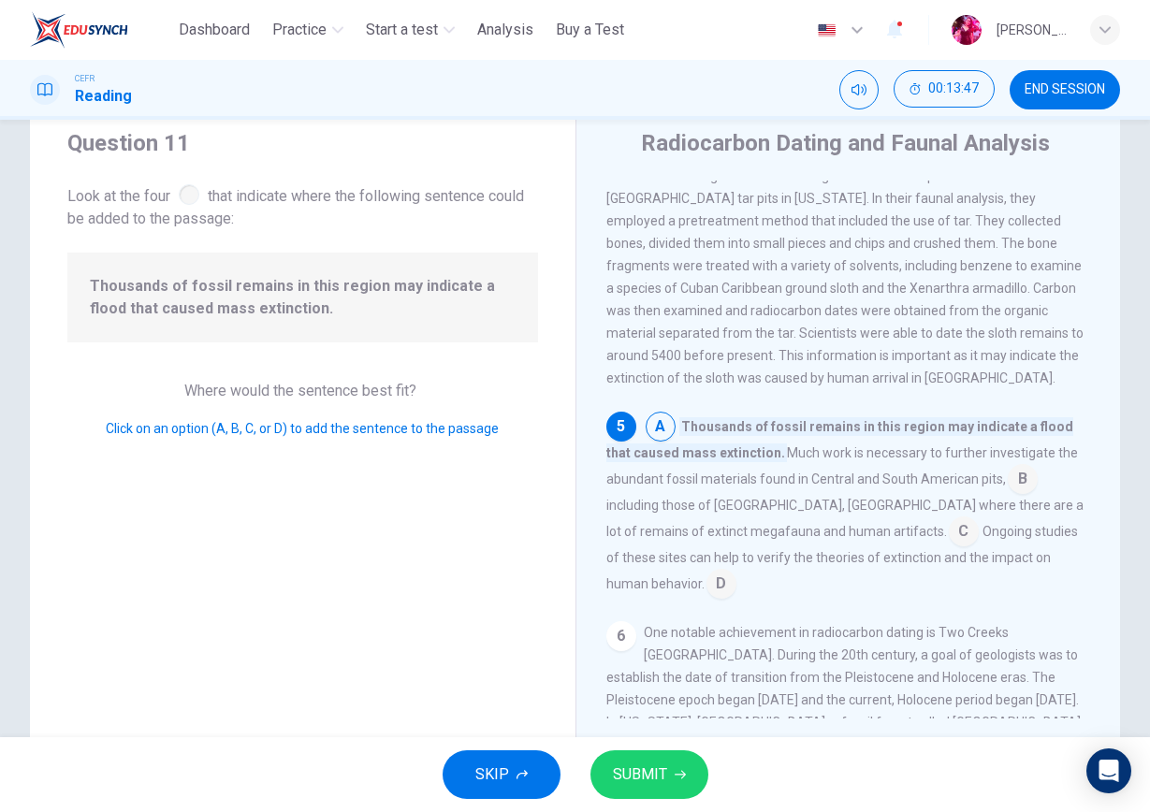
click at [1013, 466] on input at bounding box center [1023, 481] width 30 height 30
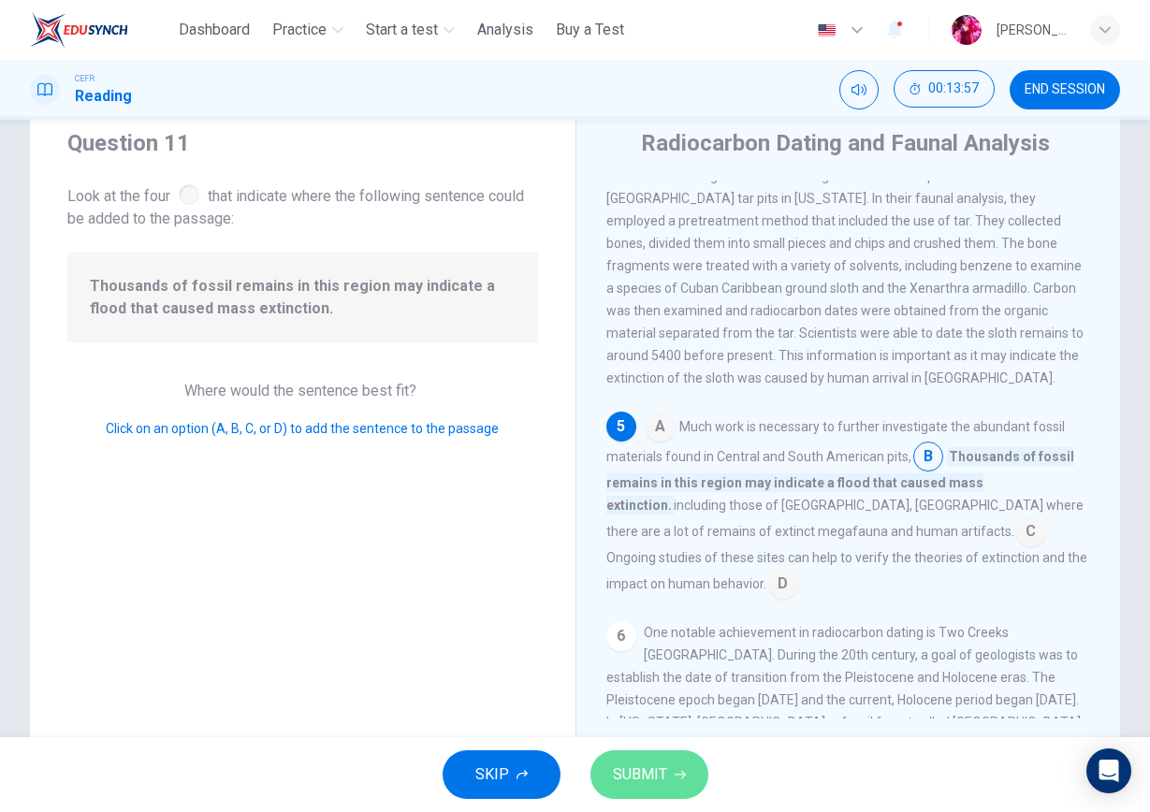
click at [645, 731] on span "SUBMIT" at bounding box center [640, 775] width 54 height 26
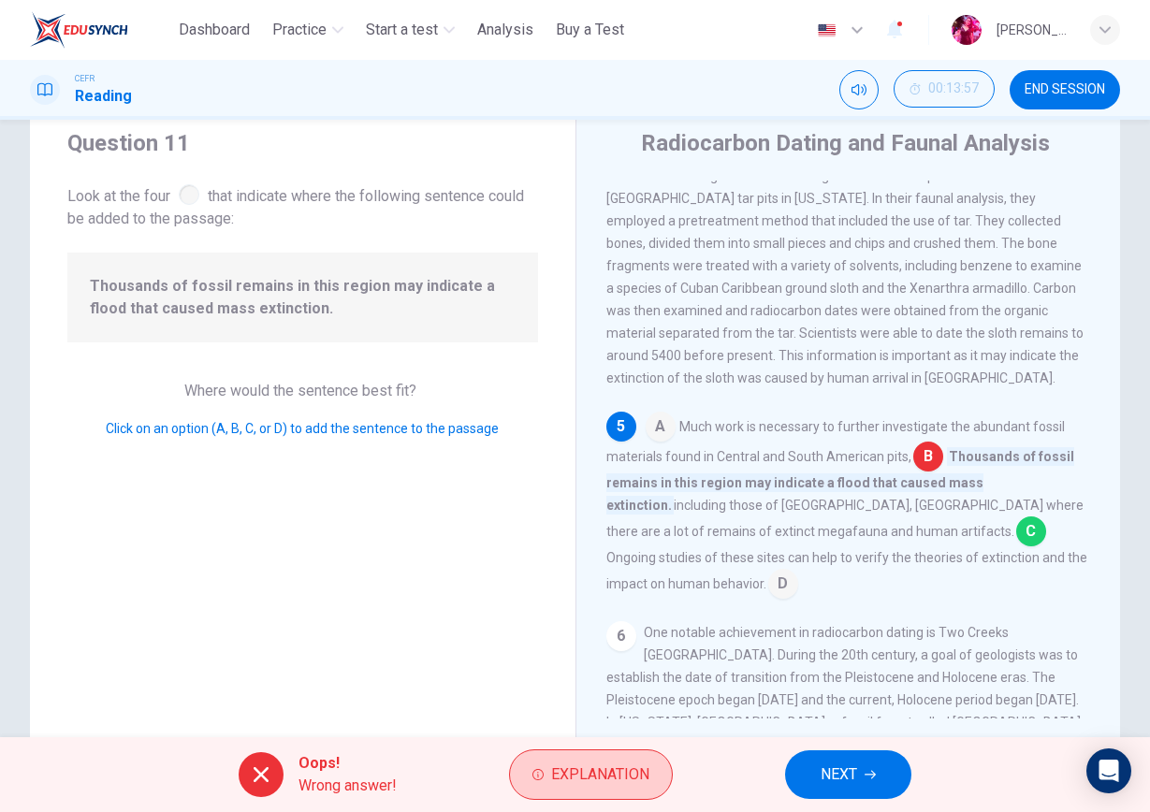
click at [618, 731] on span "Explanation" at bounding box center [600, 775] width 98 height 26
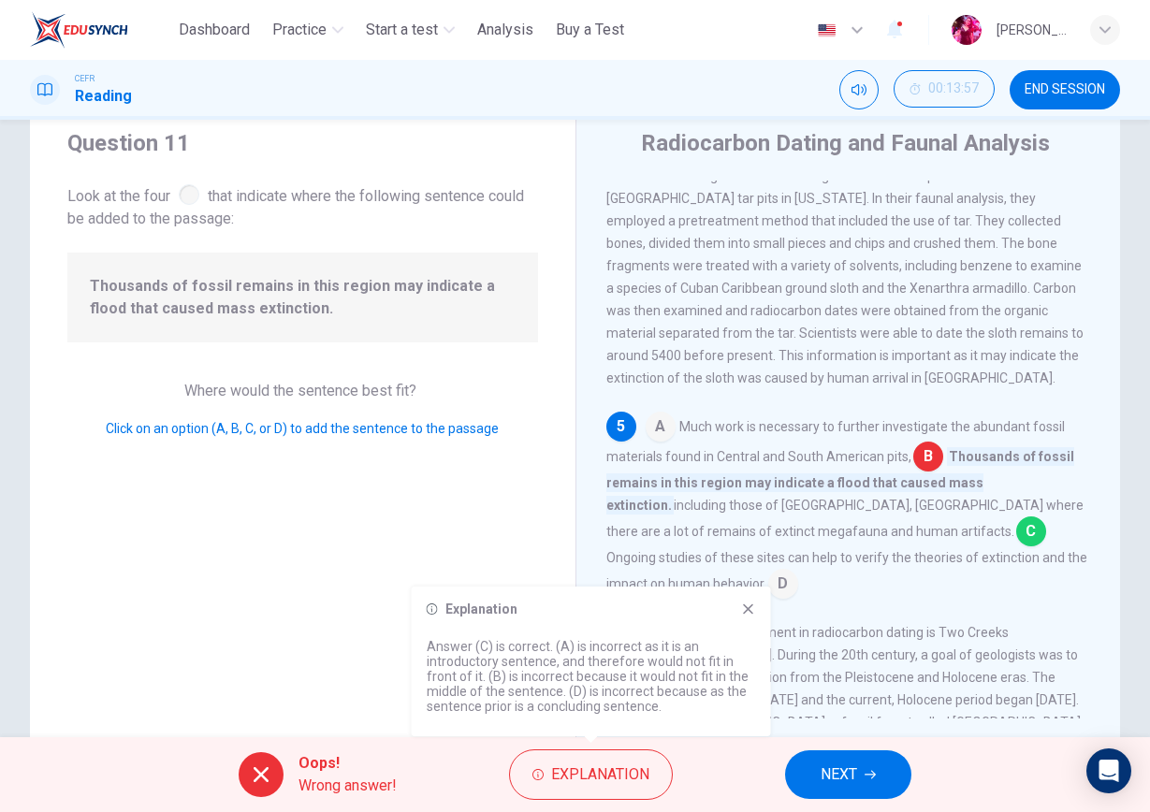
click at [802, 731] on button "NEXT" at bounding box center [848, 774] width 126 height 49
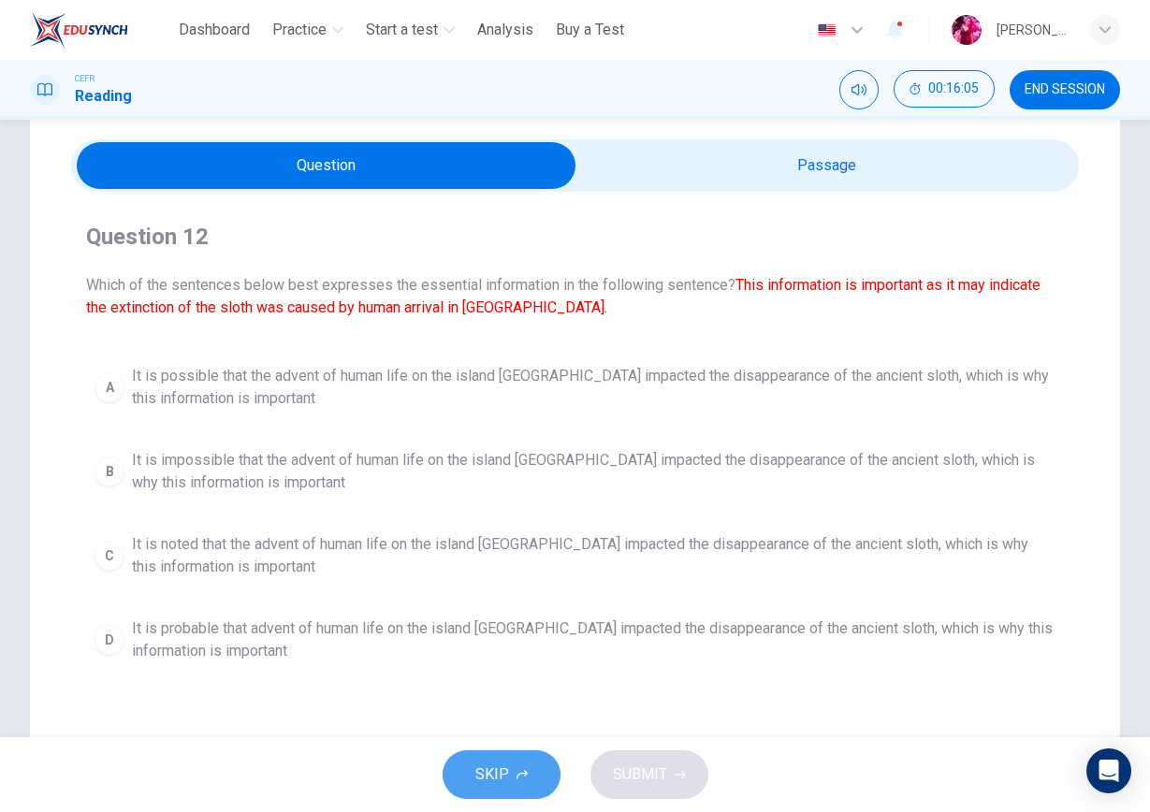
click at [507, 731] on span "SKIP" at bounding box center [492, 775] width 34 height 26
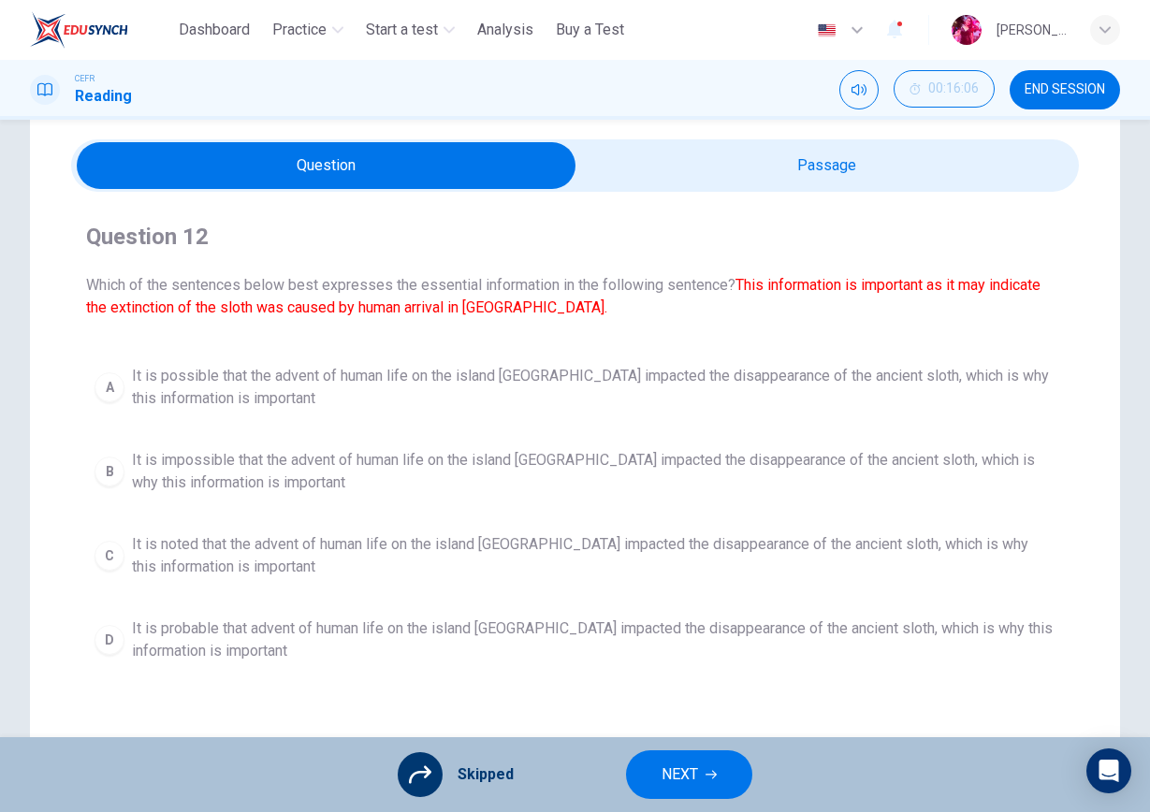
click at [647, 731] on button "NEXT" at bounding box center [689, 774] width 126 height 49
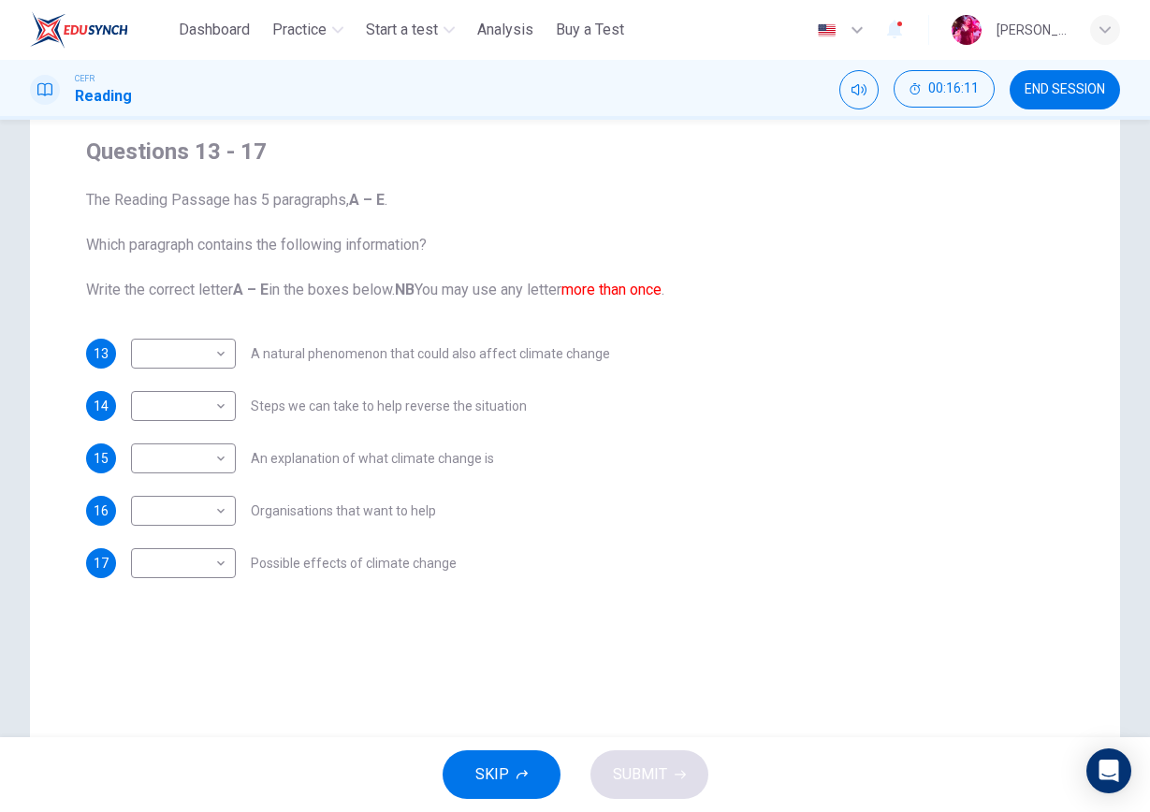
scroll to position [165, 0]
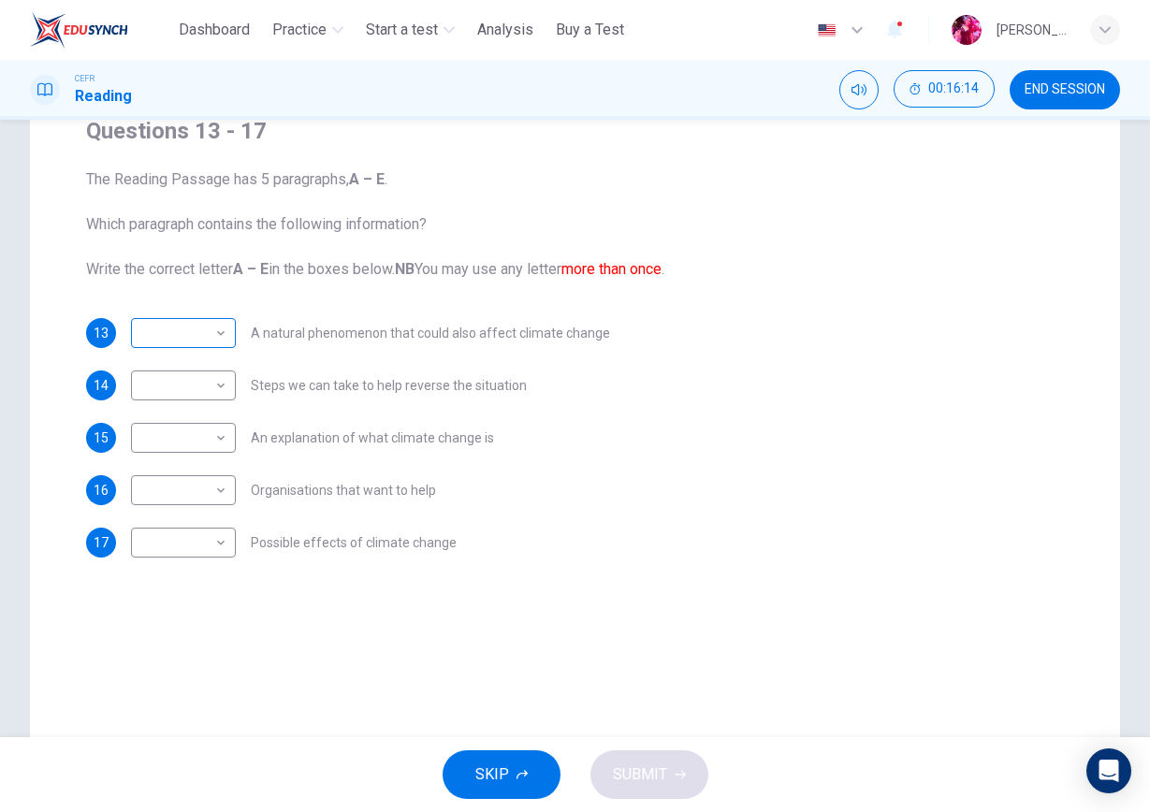
click at [196, 342] on body "This site uses cookies, as explained in our Privacy Policy . If you agree to th…" at bounding box center [575, 406] width 1150 height 812
click at [196, 342] on div at bounding box center [575, 406] width 1150 height 812
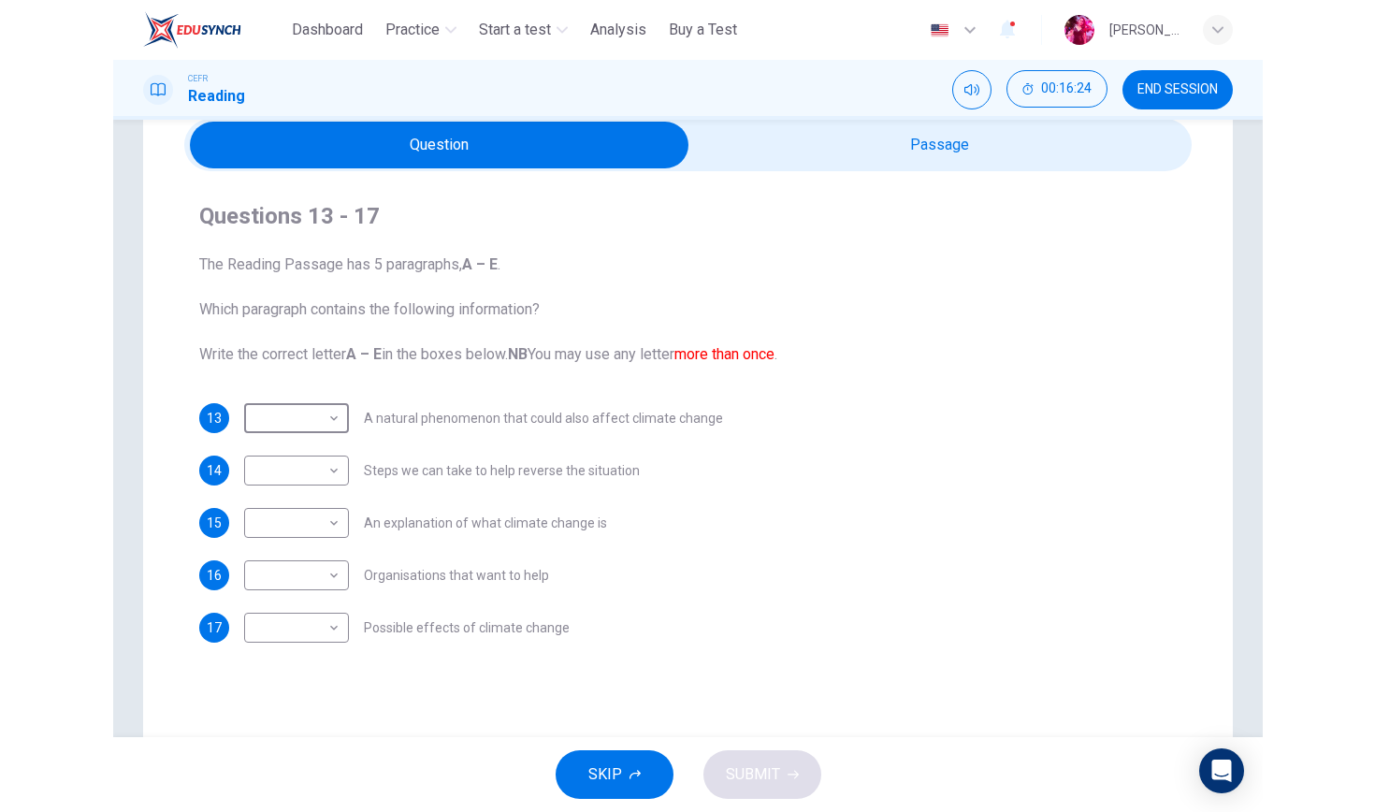
scroll to position [82, 0]
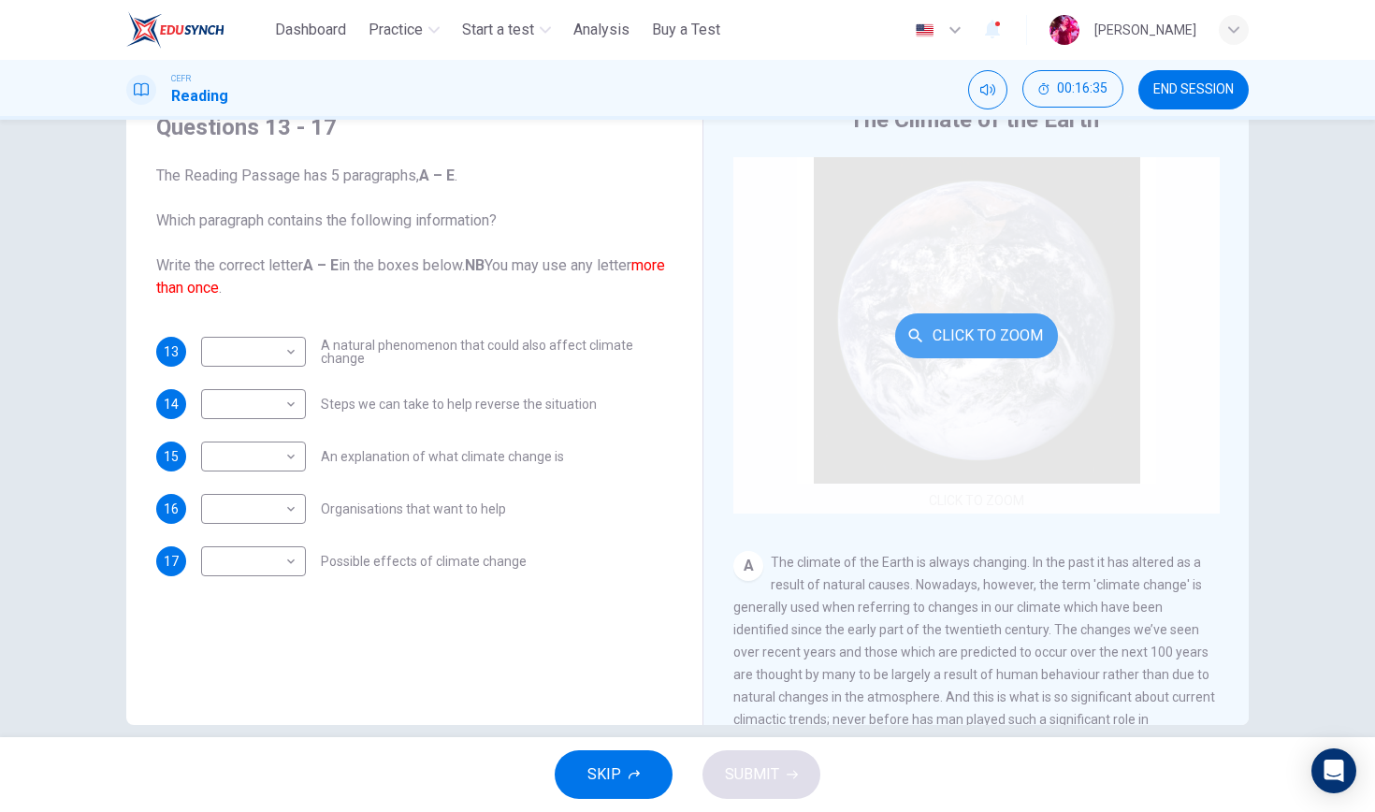
click at [930, 342] on button "Click to Zoom" at bounding box center [976, 335] width 163 height 45
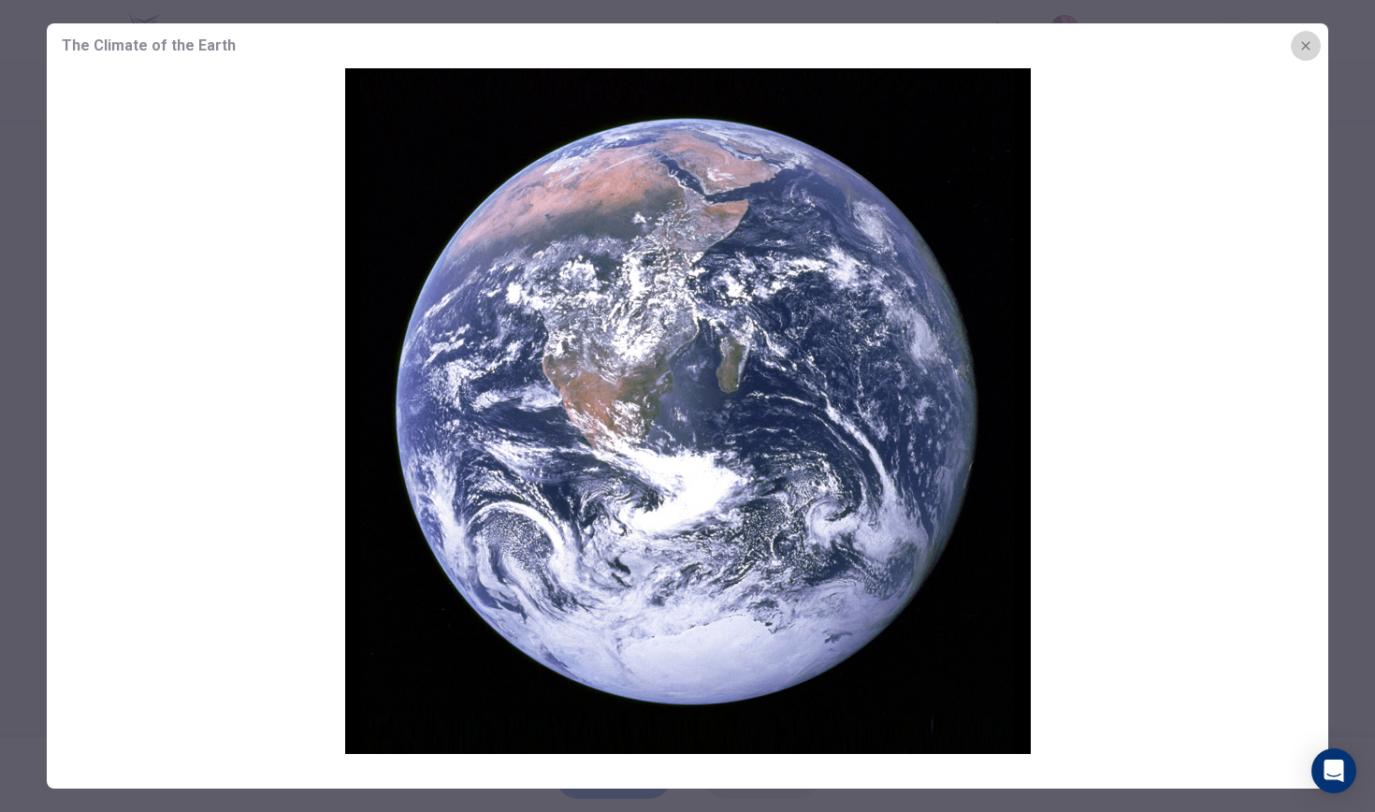
click at [1013, 46] on icon "button" at bounding box center [1306, 45] width 15 height 15
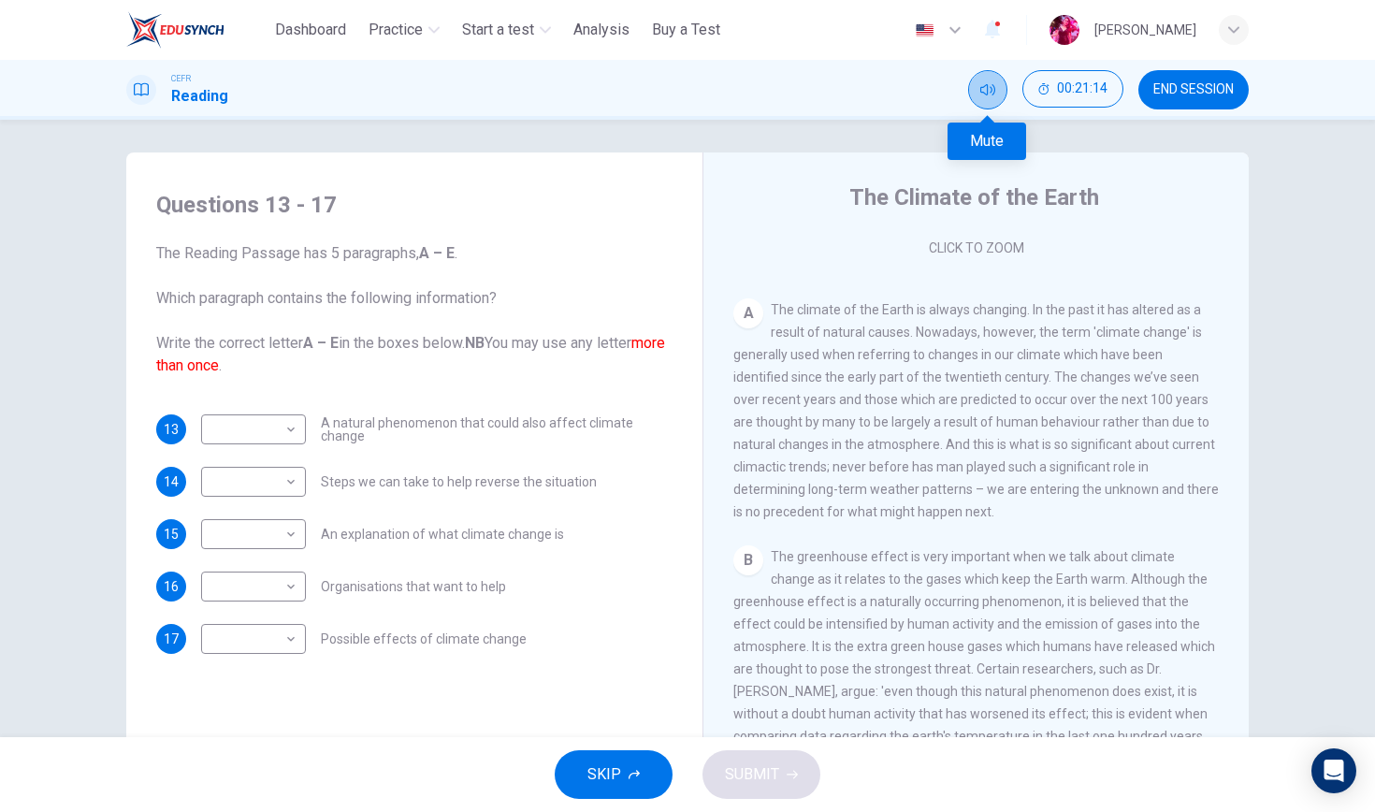
scroll to position [4, 0]
